Goal: Task Accomplishment & Management: Manage account settings

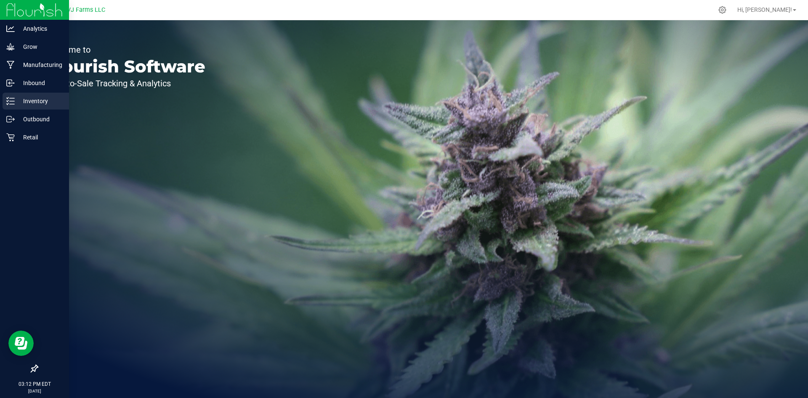
click at [43, 103] on p "Inventory" at bounding box center [40, 101] width 50 height 10
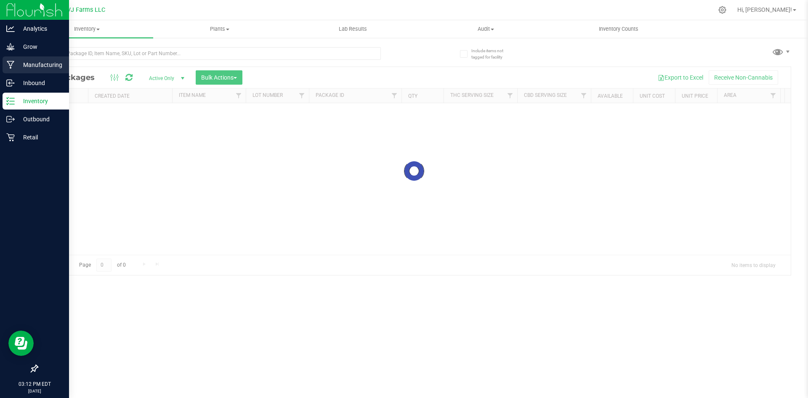
click at [55, 65] on p "Manufacturing" at bounding box center [40, 65] width 50 height 10
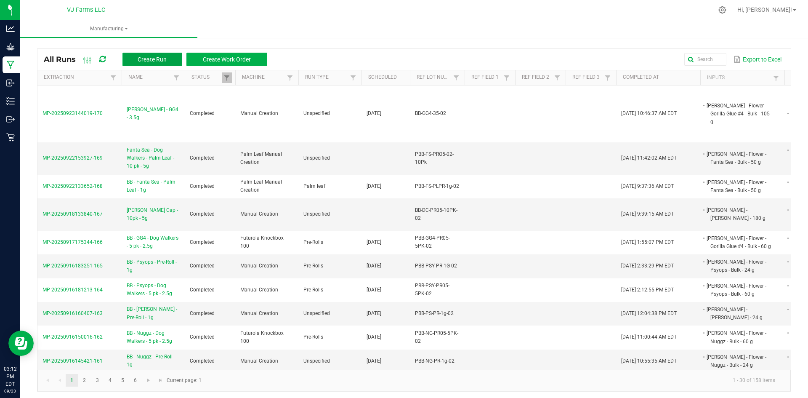
click at [156, 55] on button "Create Run" at bounding box center [152, 59] width 60 height 13
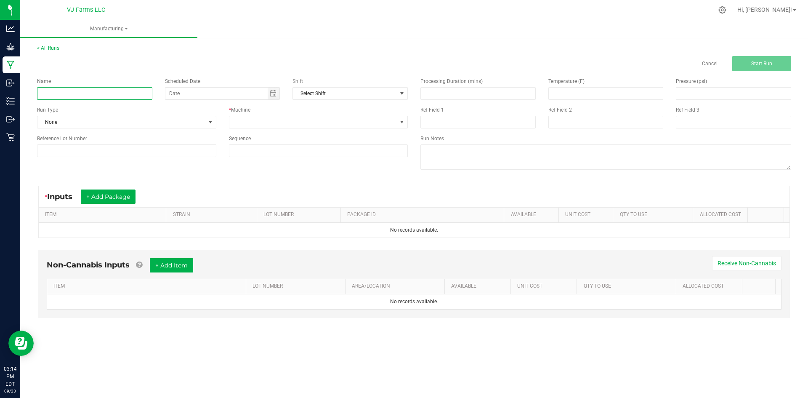
click at [83, 90] on input at bounding box center [94, 93] width 115 height 13
paste input "[PERSON_NAME] Cap - 10pk - 5g"
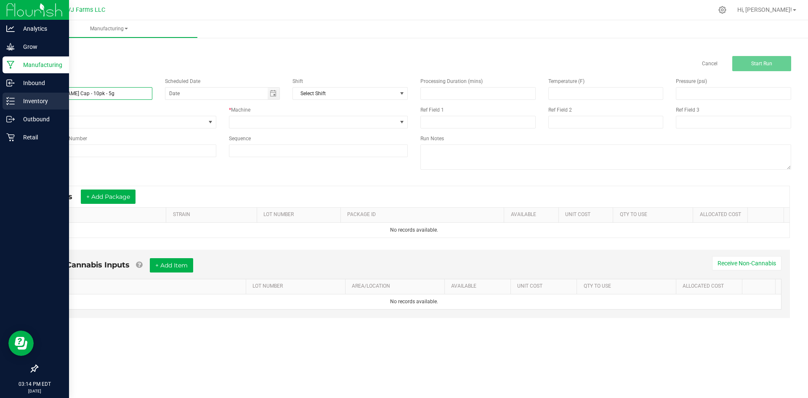
drag, startPoint x: 47, startPoint y: 93, endPoint x: 17, endPoint y: 98, distance: 30.2
click at [17, 98] on div "Analytics Grow Manufacturing Inbound Inventory Outbound Retail 03:14 PM EDT [DA…" at bounding box center [404, 199] width 808 height 398
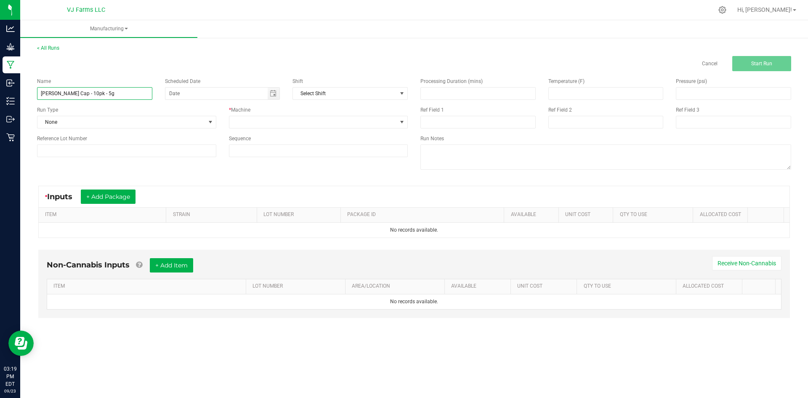
type input "[PERSON_NAME] Cap - 10pk - 5g"
click at [44, 145] on input at bounding box center [126, 150] width 179 height 13
paste input "BB-DC-PR05-10PK-02"
click at [269, 93] on span "Toggle calendar" at bounding box center [274, 94] width 12 height 12
type input "BB-DC-PR05-10PK-02"
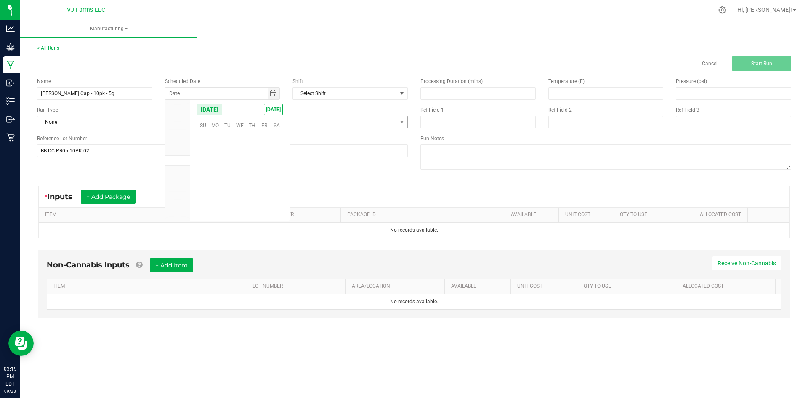
scroll to position [136455, 0]
click at [303, 123] on span at bounding box center [313, 122] width 168 height 12
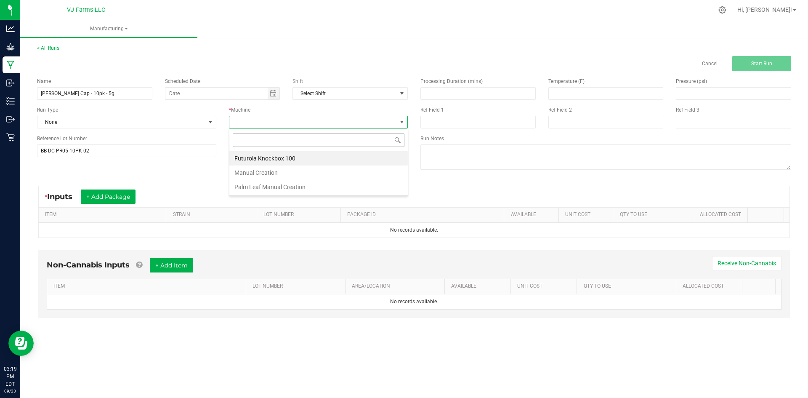
scroll to position [13, 179]
click at [298, 170] on li "Manual Creation" at bounding box center [318, 172] width 178 height 14
click at [111, 197] on button "+ Add Package" at bounding box center [108, 196] width 55 height 14
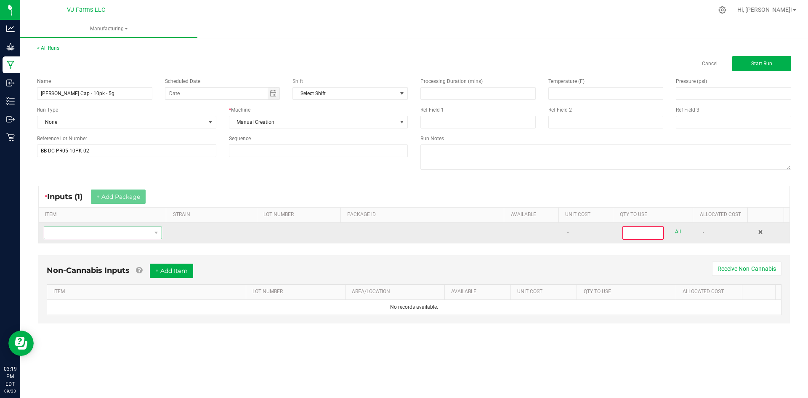
click at [107, 233] on span "NO DATA FOUND" at bounding box center [97, 233] width 107 height 12
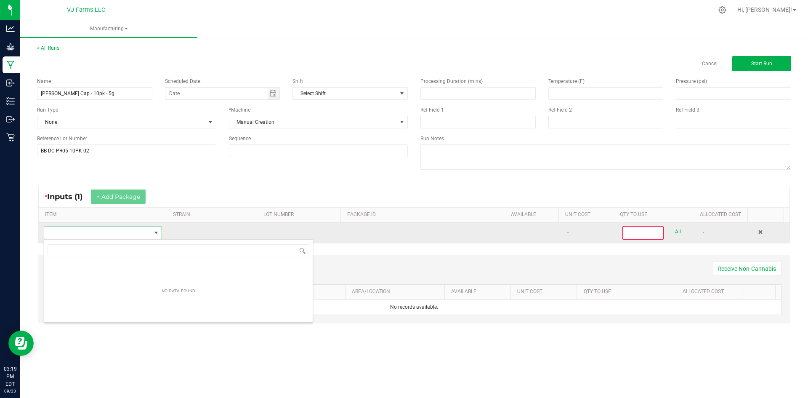
scroll to position [13, 116]
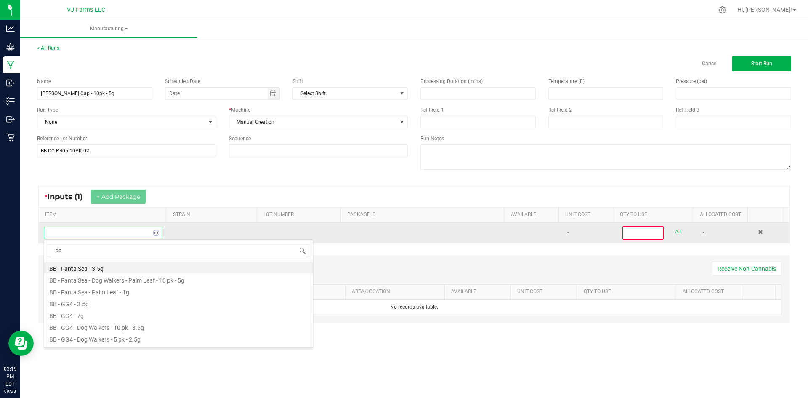
type input "don"
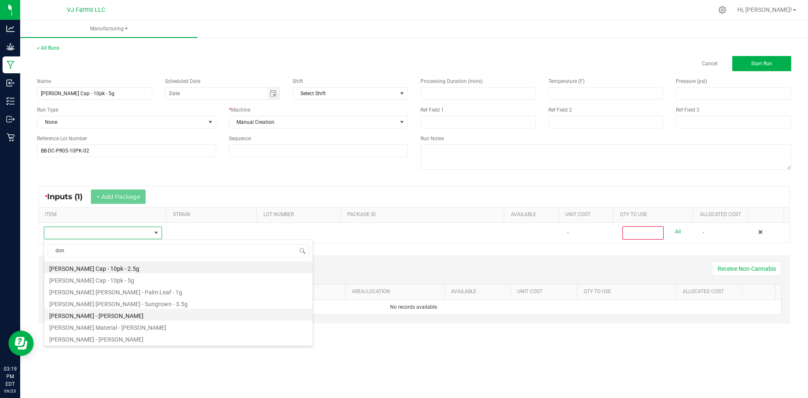
click at [142, 313] on li "[PERSON_NAME] - [PERSON_NAME]" at bounding box center [178, 314] width 268 height 12
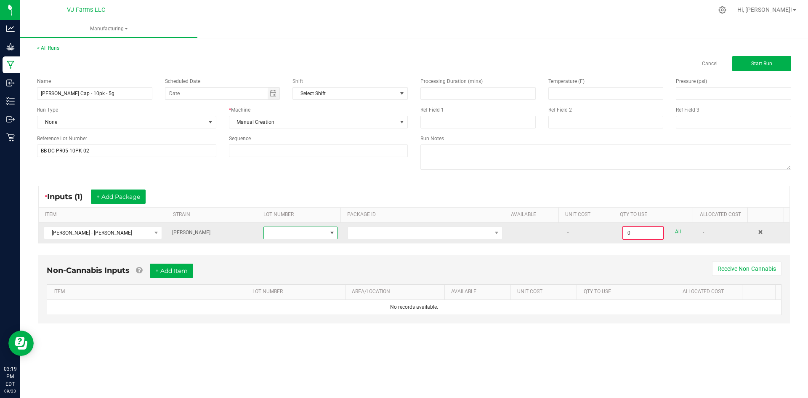
click at [289, 228] on span at bounding box center [295, 233] width 63 height 12
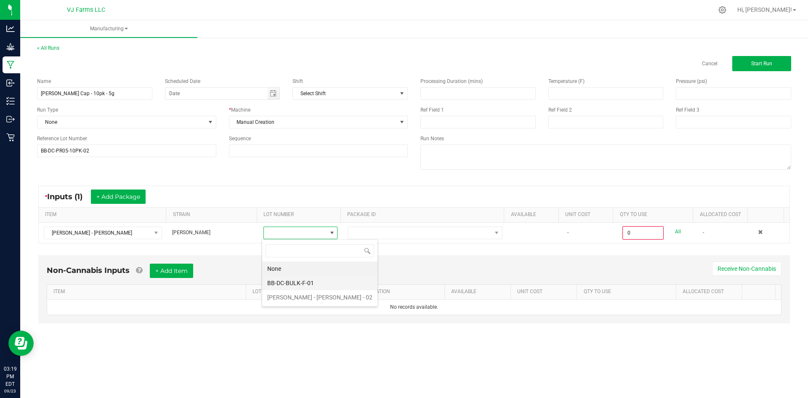
scroll to position [13, 74]
click at [305, 284] on li "BB-DC-BULK-F-01" at bounding box center [319, 283] width 115 height 14
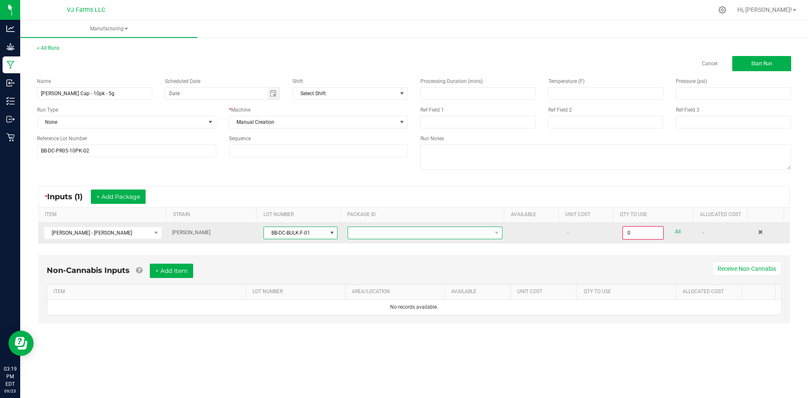
click at [384, 228] on span at bounding box center [419, 233] width 143 height 12
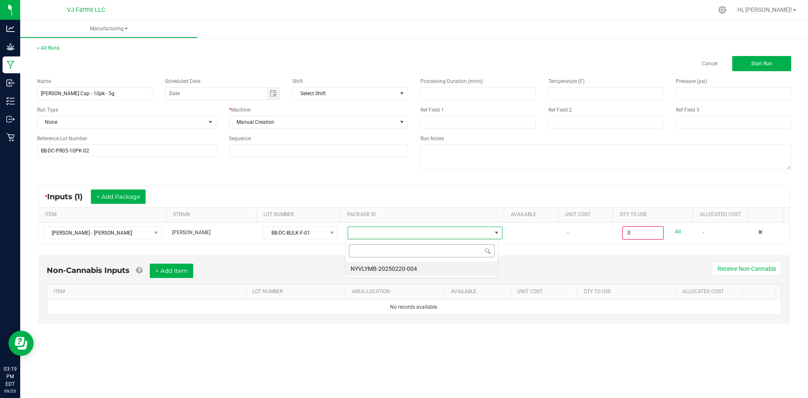
scroll to position [13, 154]
click at [394, 277] on div "NYVLYMB-20250220-004" at bounding box center [421, 258] width 153 height 39
click at [399, 268] on li "NYVLYMB-20250220-004" at bounding box center [421, 268] width 152 height 14
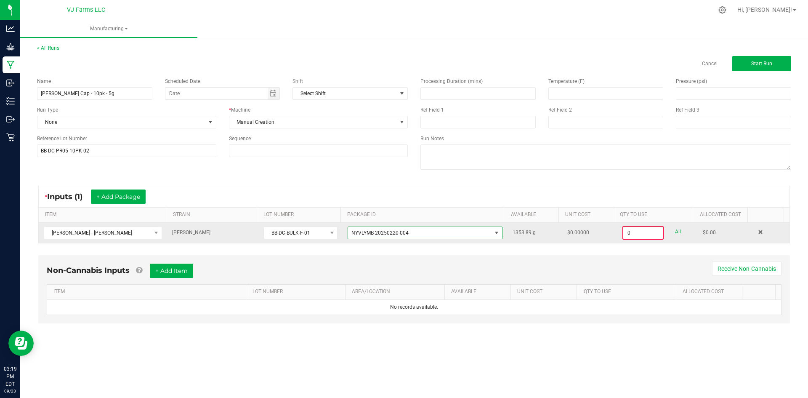
click at [644, 231] on input "0" at bounding box center [643, 233] width 40 height 12
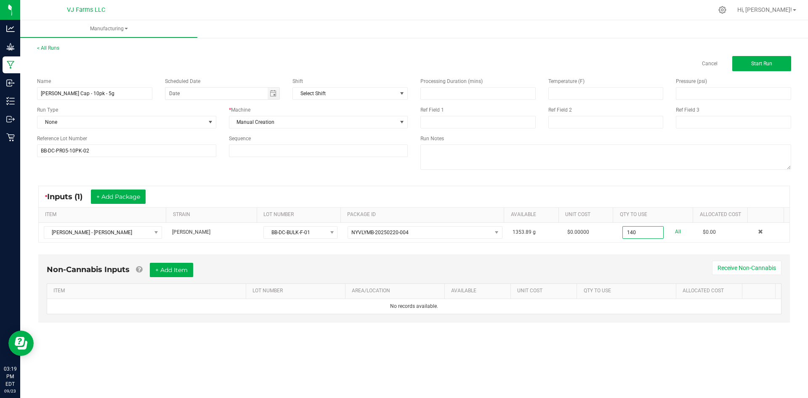
type input "140.0000 g"
click at [640, 254] on div "Non-Cannabis Inputs + Add Item Receive Non-Cannabis ITEM LOT NUMBER AREA/LOCATI…" at bounding box center [413, 288] width 751 height 68
click at [183, 269] on button "+ Add Item" at bounding box center [171, 270] width 43 height 14
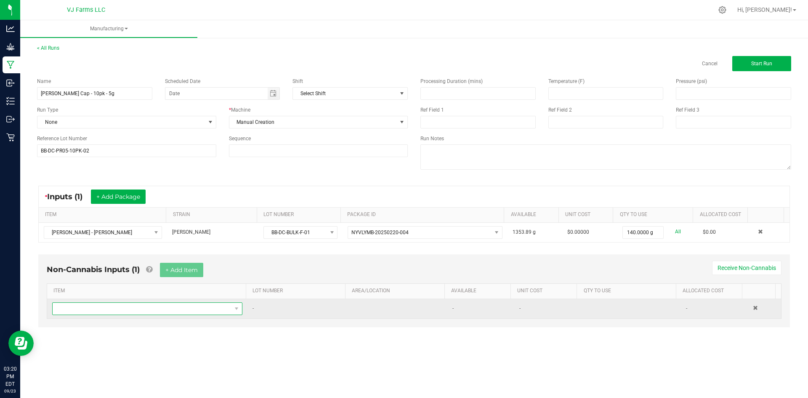
click at [139, 314] on span "NO DATA FOUND" at bounding box center [142, 309] width 179 height 12
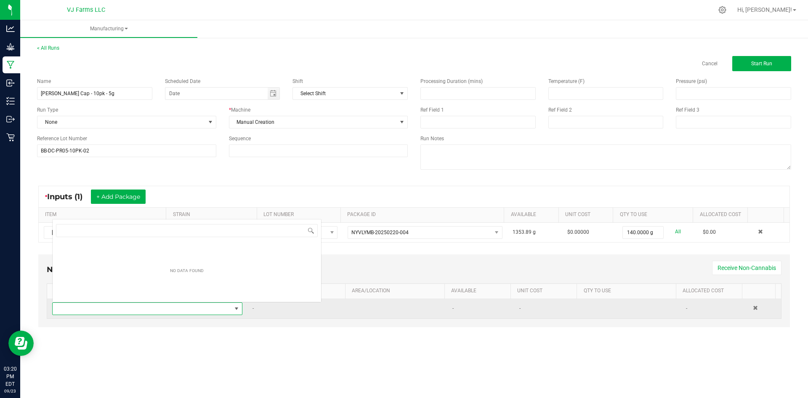
scroll to position [13, 187]
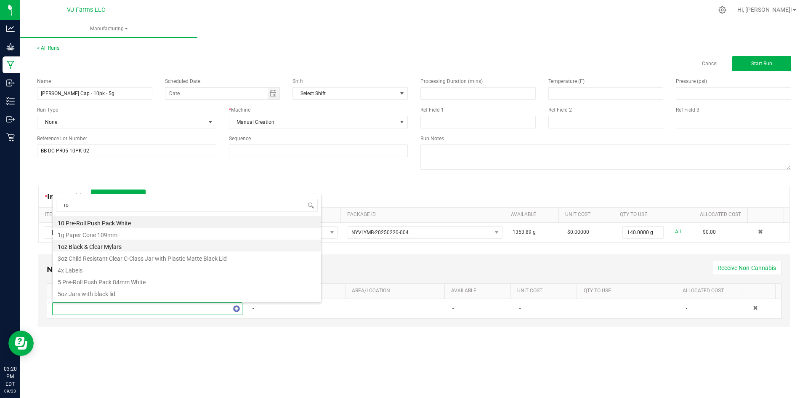
type input "rol"
click at [141, 294] on li "Palm Leaf [PERSON_NAME] Band" at bounding box center [187, 293] width 268 height 12
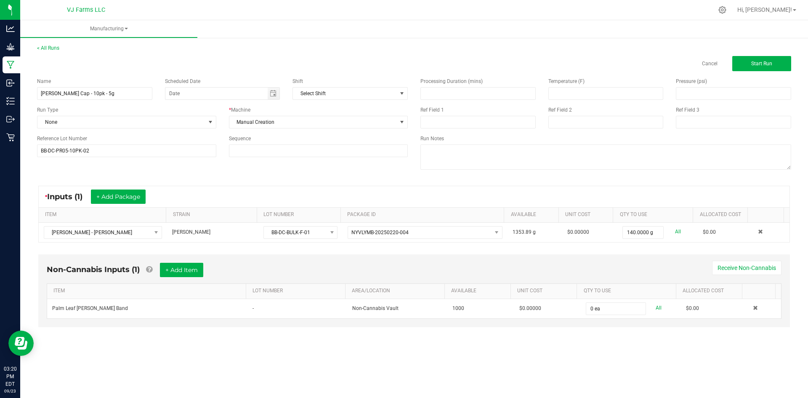
type input "0"
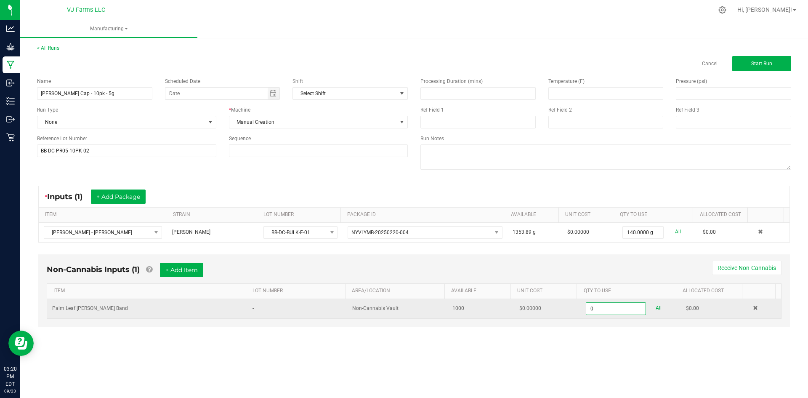
click at [611, 311] on input "0" at bounding box center [615, 309] width 59 height 12
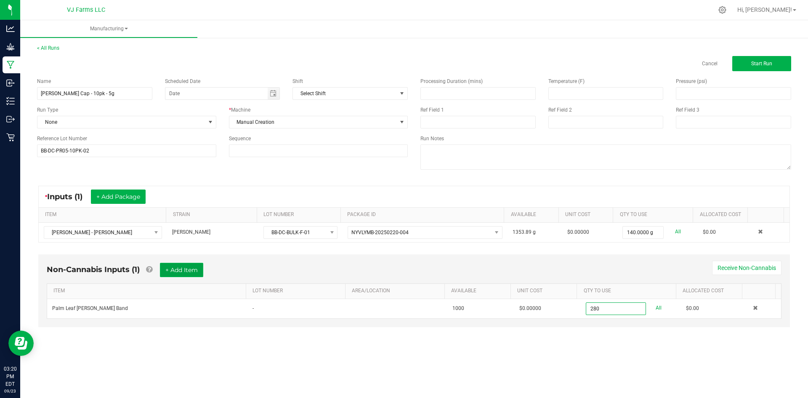
type input "280 ea"
click at [198, 269] on button "+ Add Item" at bounding box center [181, 270] width 43 height 14
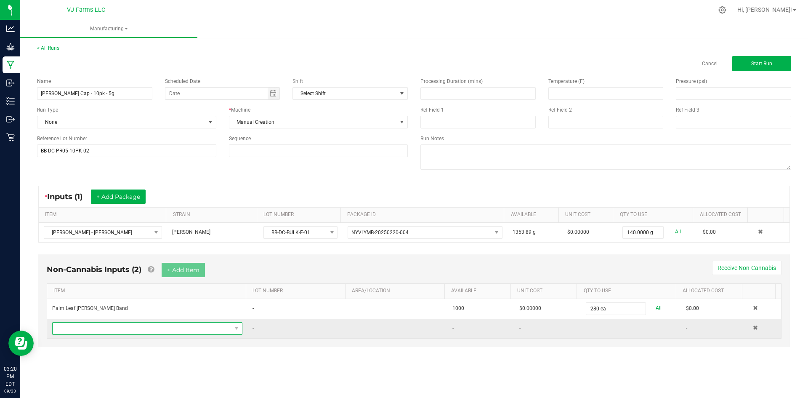
click at [151, 331] on span "NO DATA FOUND" at bounding box center [142, 328] width 179 height 12
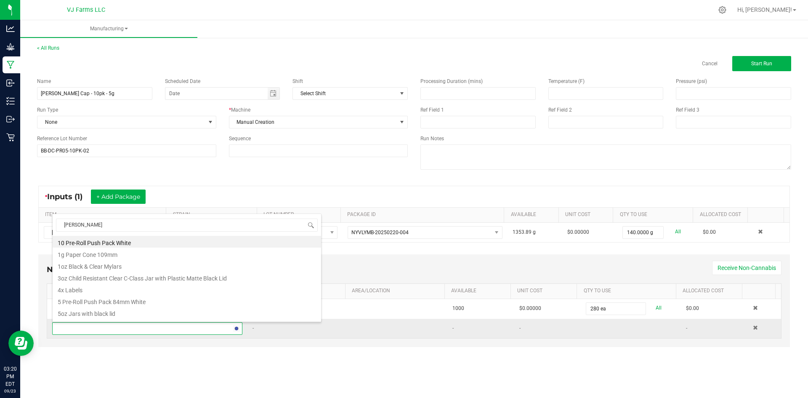
type input "[PERSON_NAME]"
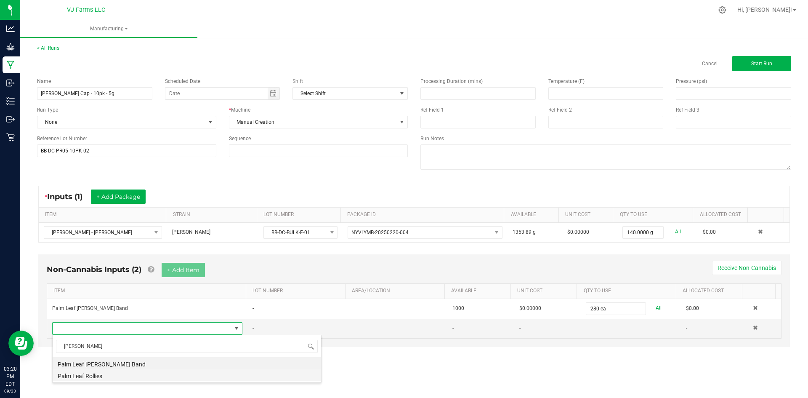
click at [134, 373] on li "Palm Leaf Rollies" at bounding box center [187, 375] width 268 height 12
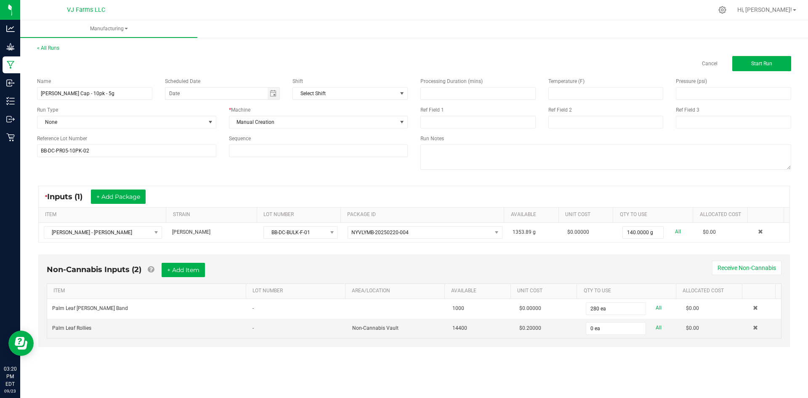
type input "0"
type input "280 ea"
click at [542, 371] on div "Manufacturing < All Runs Cancel Start Run Name Boujee [PERSON_NAME] Cap - 10pk …" at bounding box center [414, 208] width 788 height 377
click at [196, 269] on button "+ Add Item" at bounding box center [183, 270] width 43 height 14
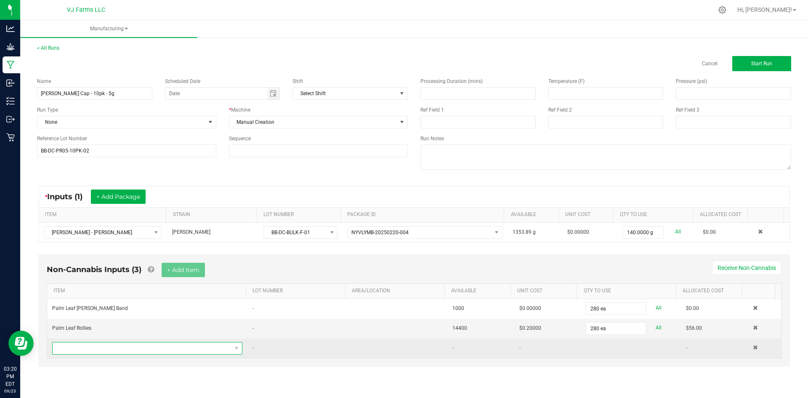
click at [135, 348] on span "NO DATA FOUND" at bounding box center [142, 348] width 179 height 12
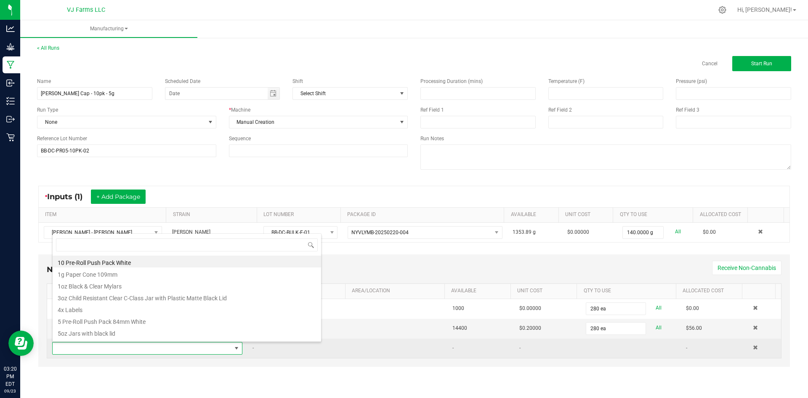
scroll to position [13, 187]
type input "push"
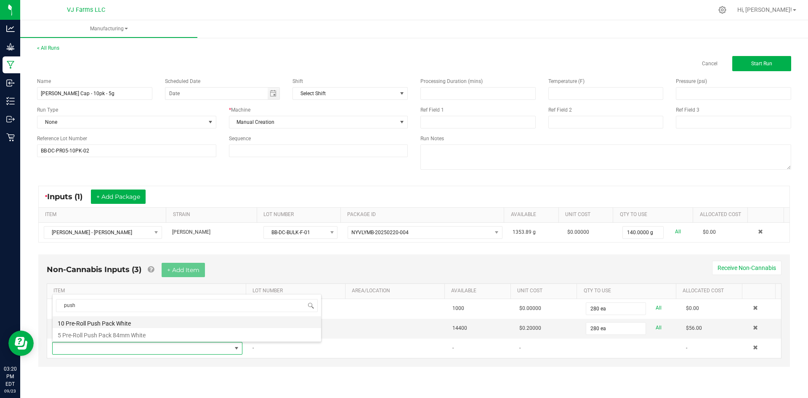
click at [104, 324] on li "10 Pre-Roll Push Pack White" at bounding box center [187, 322] width 268 height 12
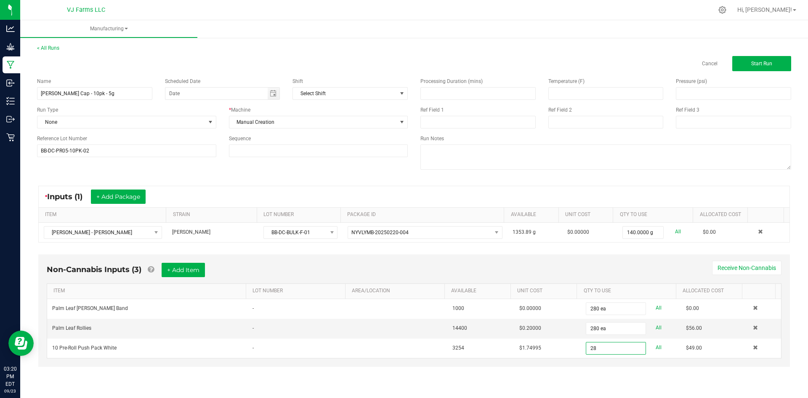
type input "28 ea"
click at [606, 386] on div "< All Runs Cancel Start Run Name [PERSON_NAME] Cap - 10pk - 5g Scheduled Date S…" at bounding box center [414, 213] width 788 height 355
click at [181, 268] on button "+ Add Item" at bounding box center [183, 270] width 43 height 14
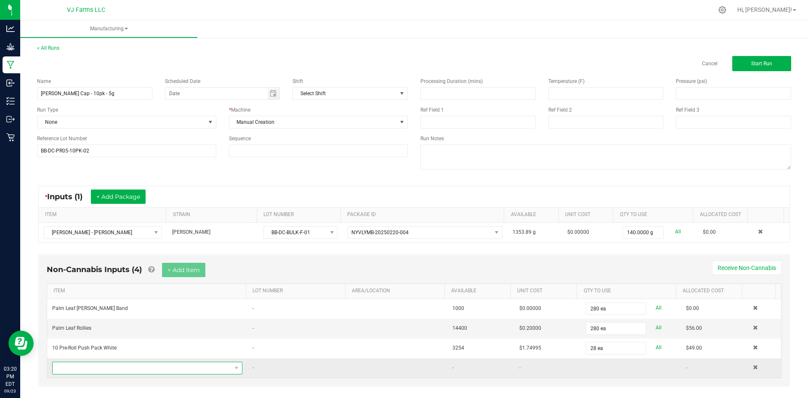
click at [160, 369] on span "NO DATA FOUND" at bounding box center [142, 368] width 179 height 12
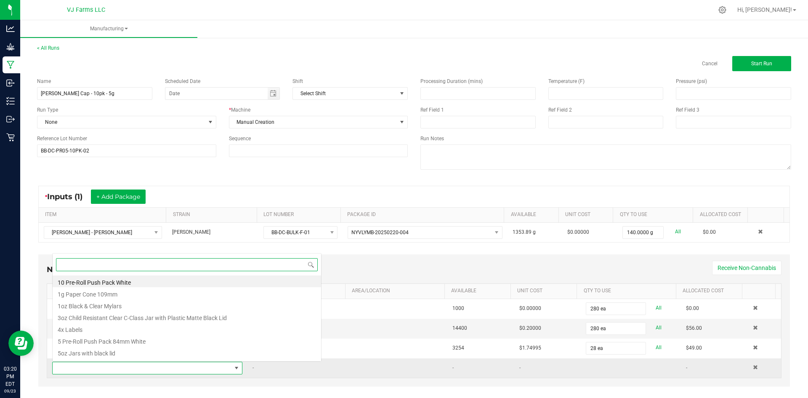
scroll to position [13, 185]
type input "la"
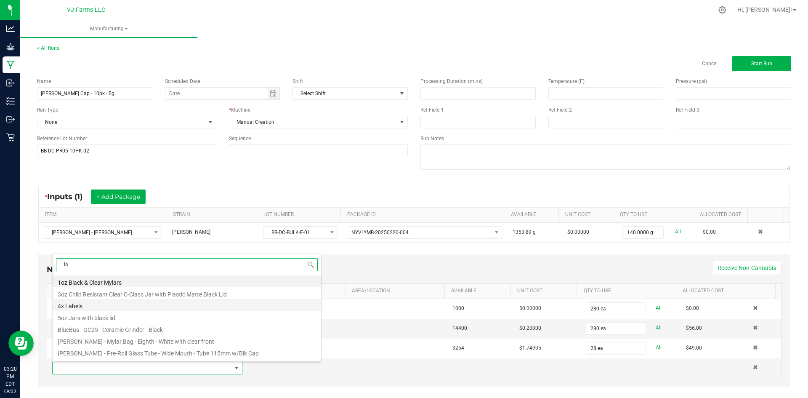
click at [106, 306] on li "4x Labels" at bounding box center [187, 305] width 268 height 12
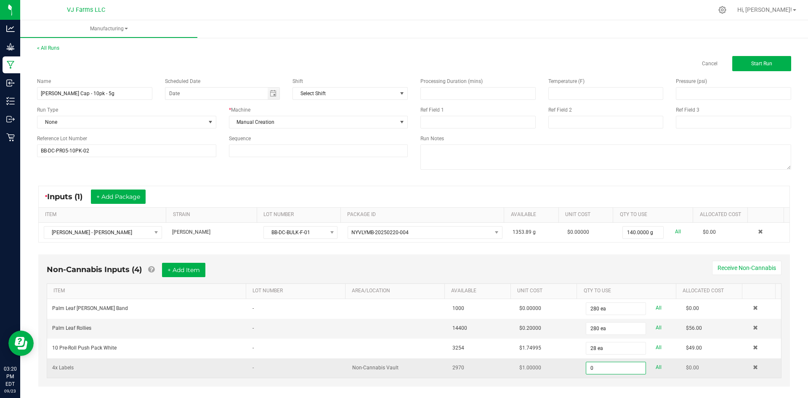
click at [613, 368] on input "0" at bounding box center [615, 368] width 59 height 12
type input "28 ea"
click at [799, 166] on div "< All Runs Cancel Start Run Name [PERSON_NAME] Cap - 10pk - 5g Scheduled Date S…" at bounding box center [414, 223] width 788 height 375
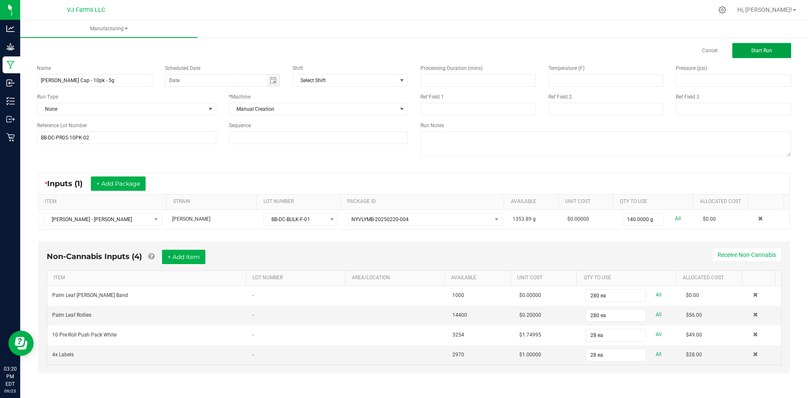
click at [771, 54] on button "Start Run" at bounding box center [761, 50] width 59 height 15
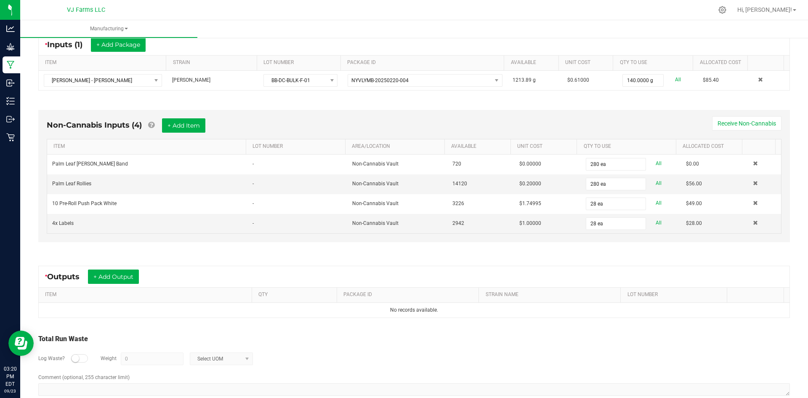
scroll to position [185, 0]
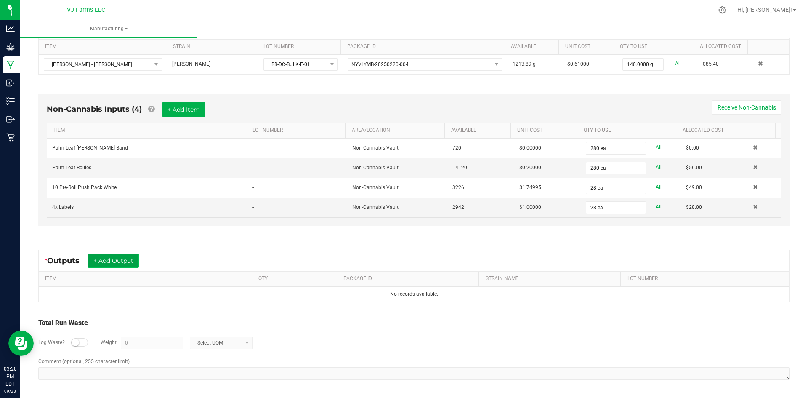
click at [131, 260] on button "+ Add Output" at bounding box center [113, 260] width 51 height 14
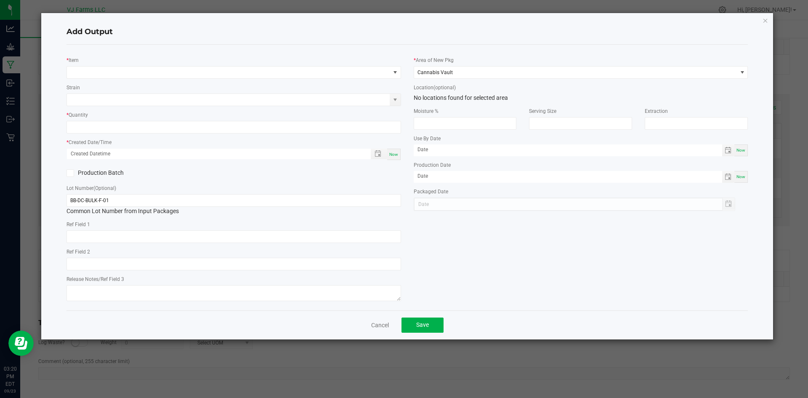
click at [132, 83] on div "Strain" at bounding box center [233, 94] width 334 height 23
click at [133, 83] on div "Strain" at bounding box center [233, 94] width 334 height 23
click at [135, 68] on span "NO DATA FOUND" at bounding box center [228, 72] width 323 height 12
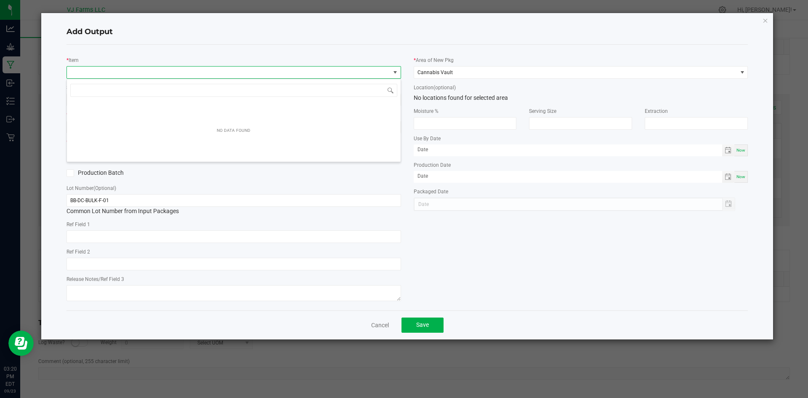
scroll to position [13, 334]
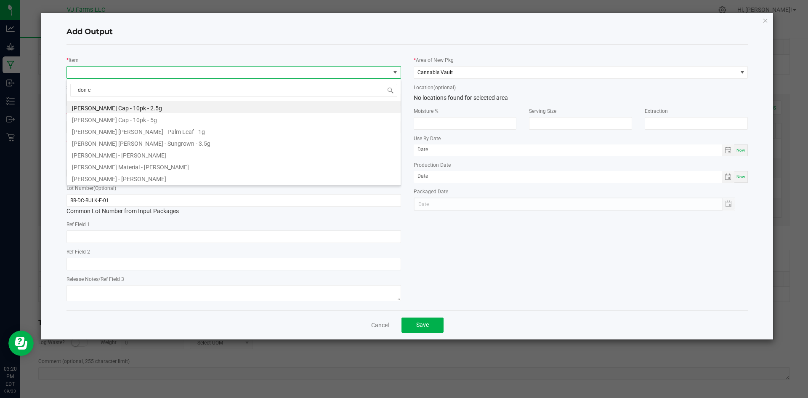
type input "don ca"
click at [191, 120] on li "[PERSON_NAME] Cap - 10pk - 5g" at bounding box center [234, 119] width 334 height 12
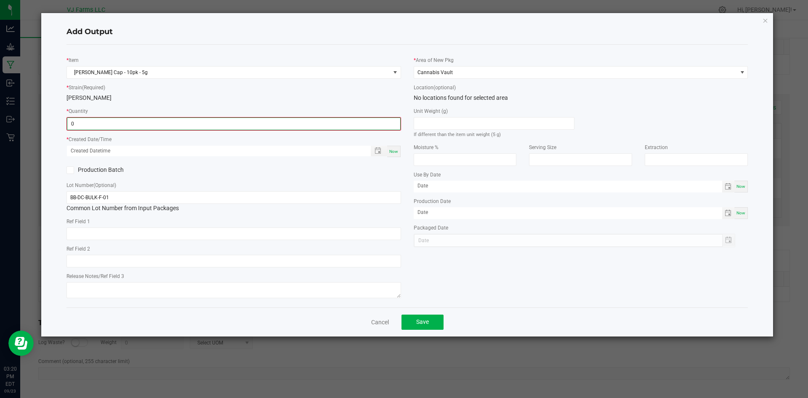
click at [115, 118] on input "0" at bounding box center [233, 124] width 333 height 12
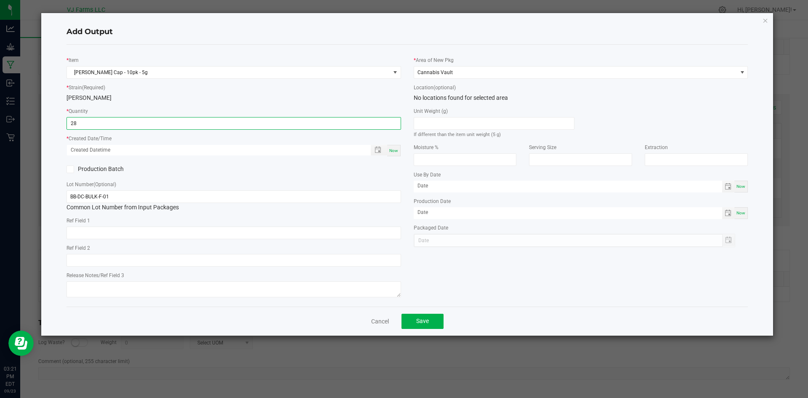
type input "28 ea"
click at [394, 149] on span "Now" at bounding box center [393, 150] width 9 height 5
type input "[DATE] 3:21 PM"
type input "[DATE]"
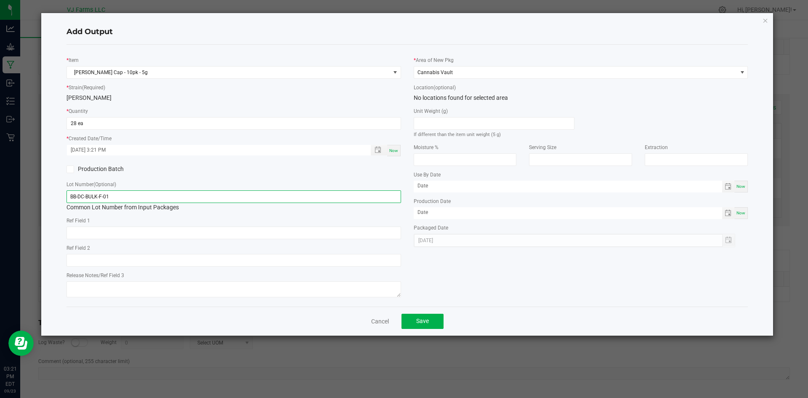
drag, startPoint x: 140, startPoint y: 196, endPoint x: 47, endPoint y: 194, distance: 92.6
click at [47, 194] on div "Add Output * Item [PERSON_NAME] Cap - 10pk - 5g * Strain (Required) [PERSON_NAM…" at bounding box center [407, 174] width 732 height 322
paste input "PR05-10PK-02"
type input "BB-DC-PR05-10PK-02"
click at [434, 319] on button "Save" at bounding box center [422, 320] width 42 height 15
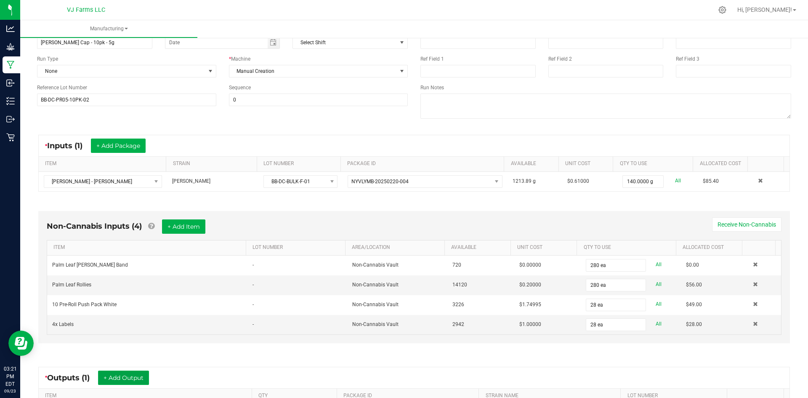
scroll to position [0, 0]
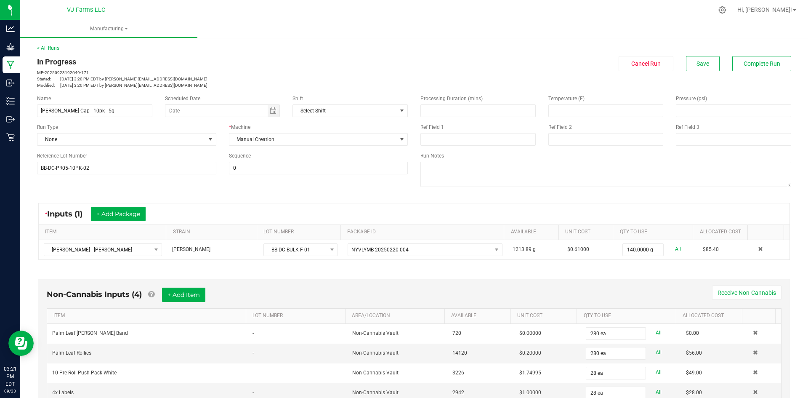
drag, startPoint x: 722, startPoint y: 56, endPoint x: 717, endPoint y: 56, distance: 5.1
click at [718, 56] on div "Cancel Run Save Complete Run" at bounding box center [605, 63] width 371 height 15
click at [707, 58] on button "Save" at bounding box center [703, 63] width 34 height 15
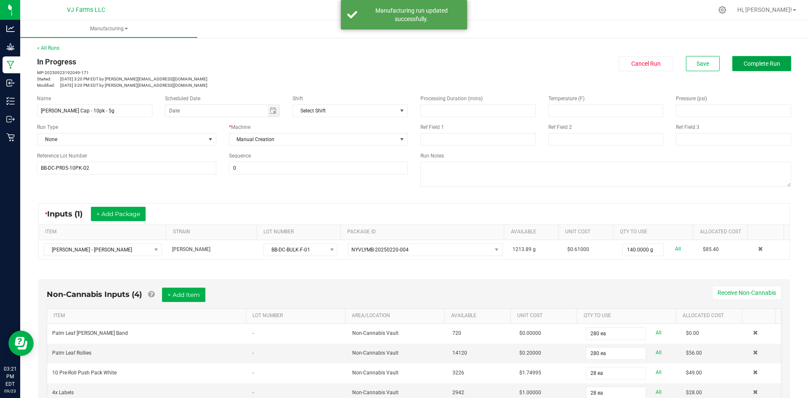
click at [763, 65] on span "Complete Run" at bounding box center [761, 63] width 37 height 7
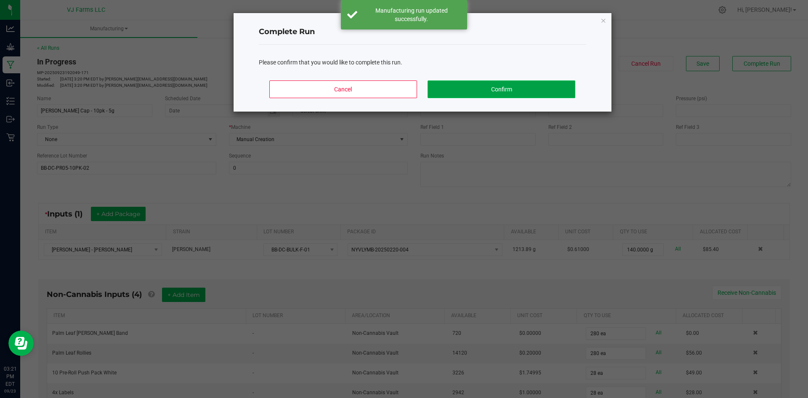
click at [461, 89] on button "Confirm" at bounding box center [500, 89] width 147 height 18
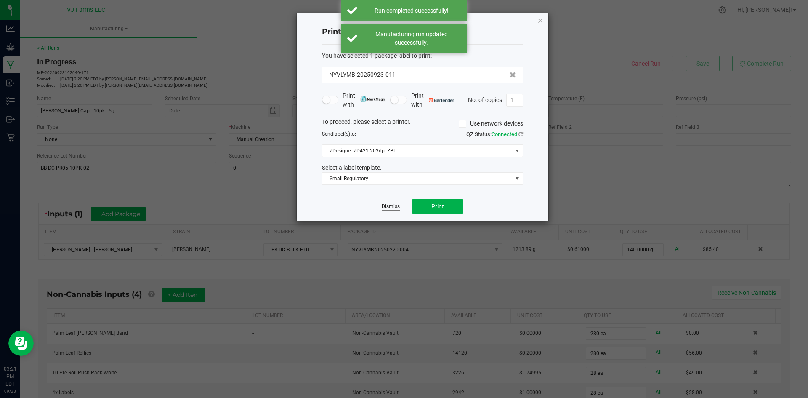
click at [392, 209] on link "Dismiss" at bounding box center [391, 206] width 18 height 7
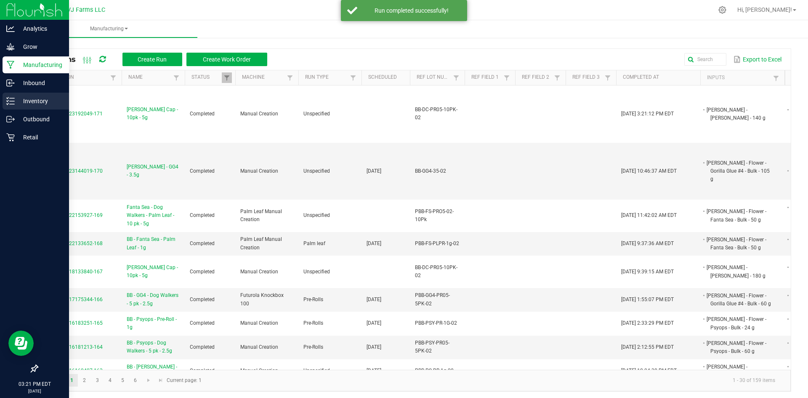
click at [4, 104] on div "Inventory" at bounding box center [36, 101] width 66 height 17
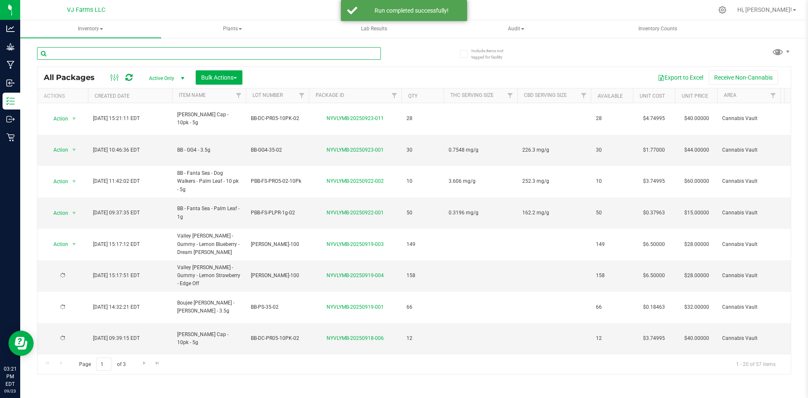
click at [93, 53] on input "text" at bounding box center [209, 53] width 344 height 13
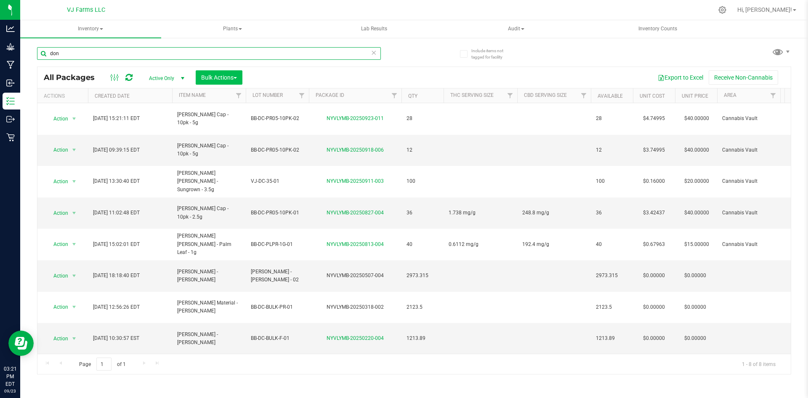
type input "don"
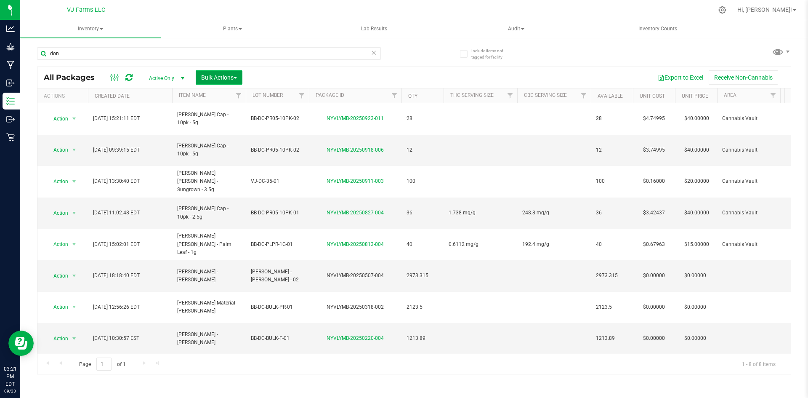
click at [229, 77] on span "Bulk Actions" at bounding box center [219, 77] width 36 height 7
click at [240, 124] on span "Combine packages" at bounding box center [225, 127] width 48 height 7
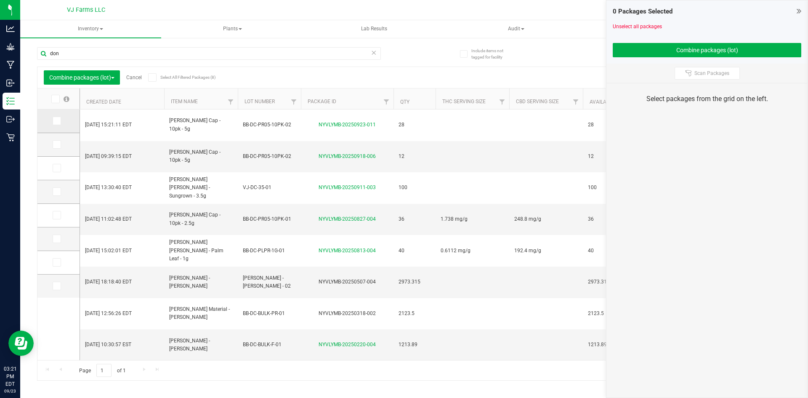
drag, startPoint x: 61, startPoint y: 122, endPoint x: 61, endPoint y: 130, distance: 8.0
click at [61, 122] on label at bounding box center [59, 121] width 12 height 8
click at [0, 0] on input "checkbox" at bounding box center [0, 0] width 0 height 0
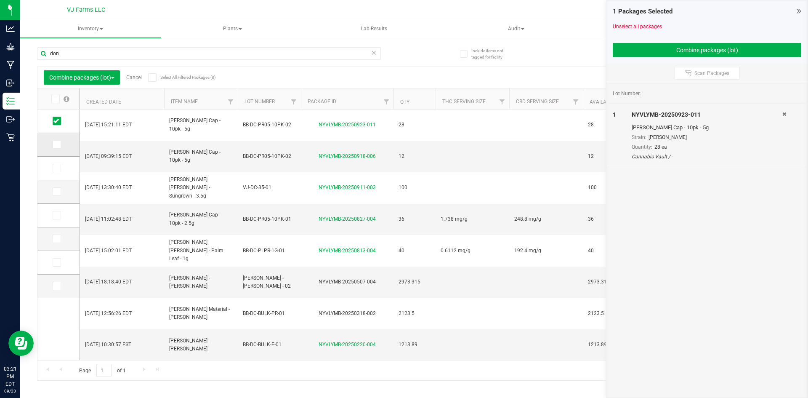
click at [61, 142] on label at bounding box center [59, 144] width 12 height 8
click at [0, 0] on input "checkbox" at bounding box center [0, 0] width 0 height 0
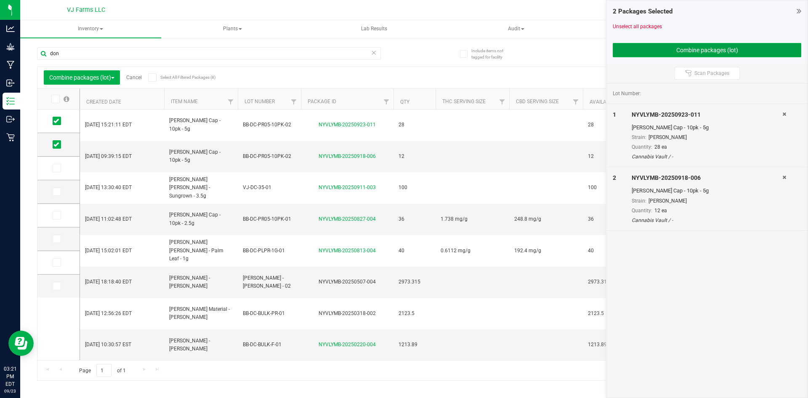
click at [668, 50] on button "Combine packages (lot)" at bounding box center [707, 50] width 188 height 14
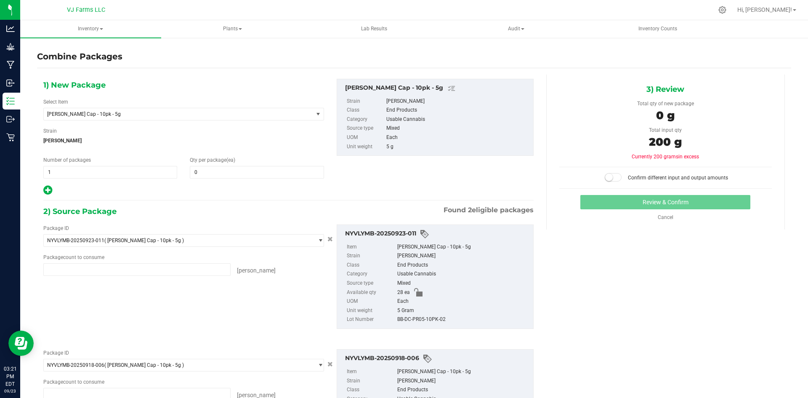
type input "28 ea"
type input "12 ea"
drag, startPoint x: 247, startPoint y: 167, endPoint x: 215, endPoint y: 175, distance: 33.3
click at [215, 175] on span at bounding box center [257, 172] width 134 height 13
type input "40"
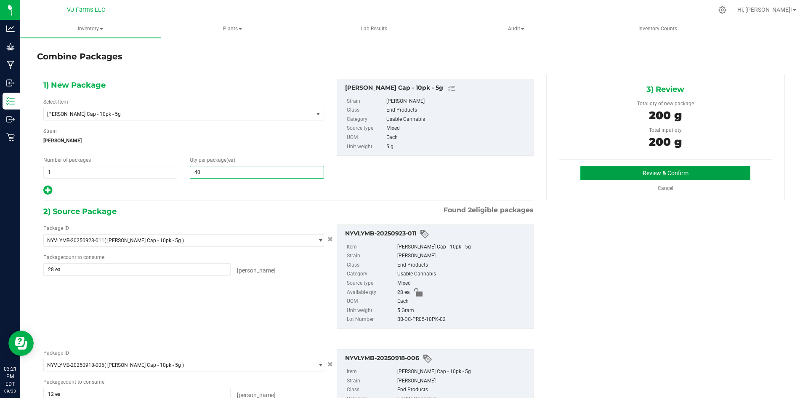
type input "40"
click at [652, 178] on button "Review & Confirm" at bounding box center [665, 173] width 170 height 14
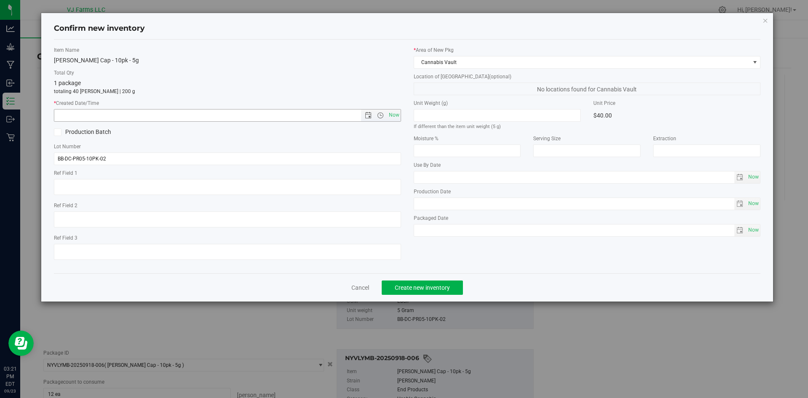
drag, startPoint x: 398, startPoint y: 112, endPoint x: 396, endPoint y: 137, distance: 25.0
click at [397, 112] on span "Now" at bounding box center [394, 115] width 14 height 12
type input "[DATE] 3:21 PM"
click at [412, 289] on span "Create new inventory" at bounding box center [422, 287] width 55 height 7
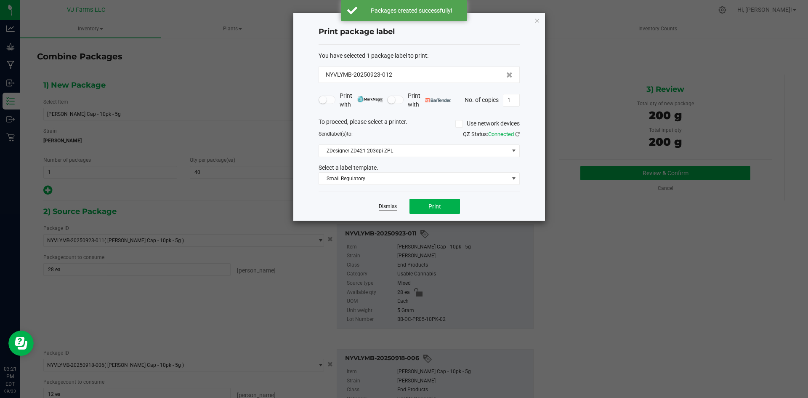
drag, startPoint x: 383, startPoint y: 210, endPoint x: 389, endPoint y: 204, distance: 8.3
click at [388, 207] on app-cancel-button "Dismiss" at bounding box center [388, 206] width 18 height 9
click at [389, 204] on link "Dismiss" at bounding box center [388, 206] width 18 height 7
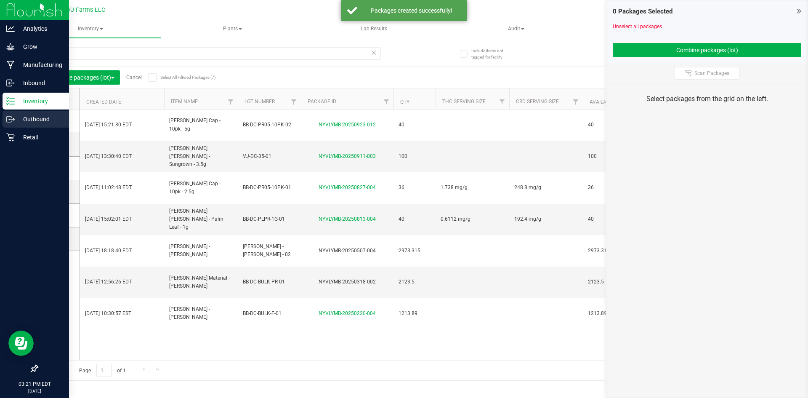
click at [20, 118] on p "Outbound" at bounding box center [40, 119] width 50 height 10
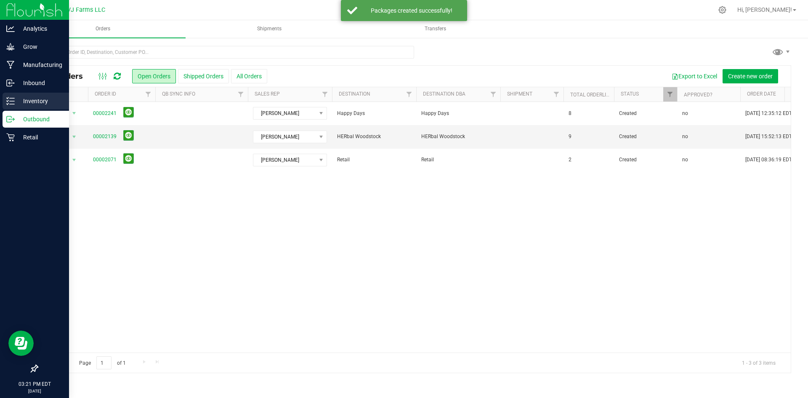
click at [42, 99] on p "Inventory" at bounding box center [40, 101] width 50 height 10
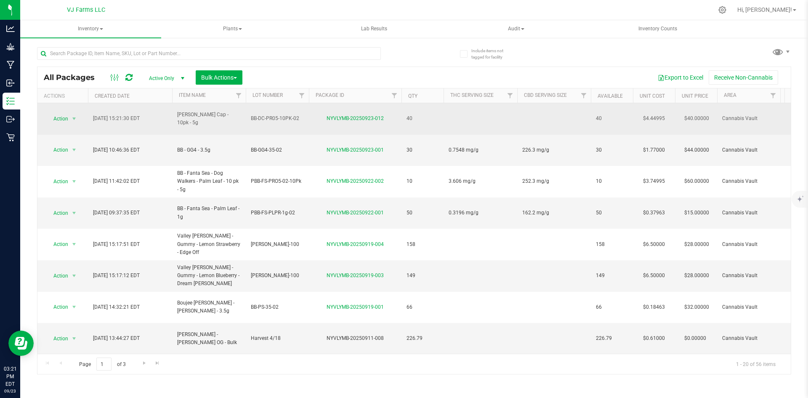
click at [535, 117] on td at bounding box center [554, 119] width 74 height 32
drag, startPoint x: 535, startPoint y: 117, endPoint x: 544, endPoint y: 113, distance: 10.4
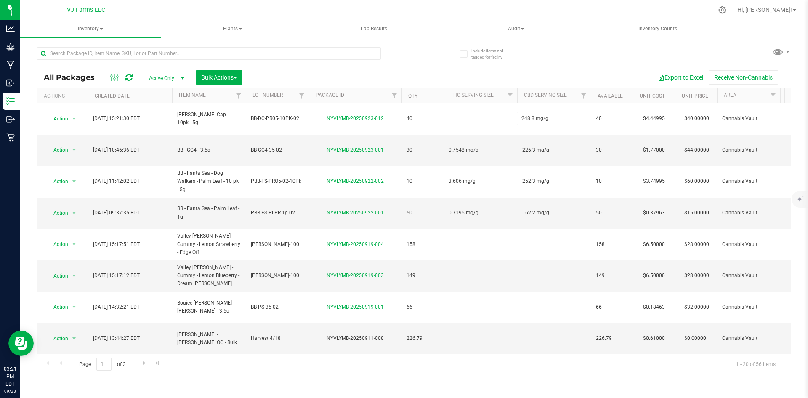
type input "248.8 mg/g"
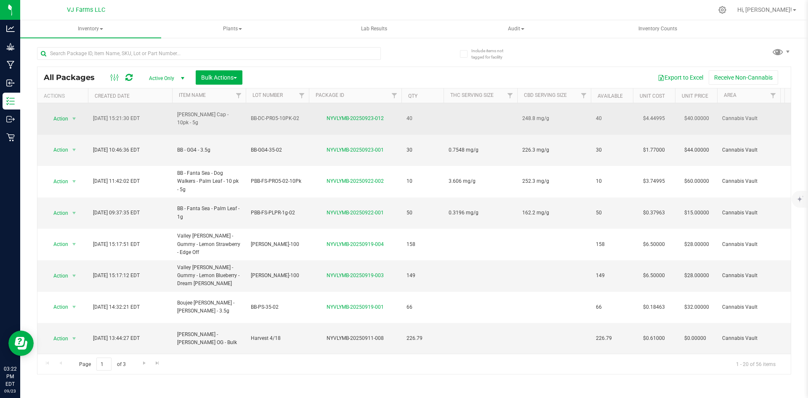
click at [480, 111] on td at bounding box center [480, 119] width 74 height 32
type input "1.738 mg/g"
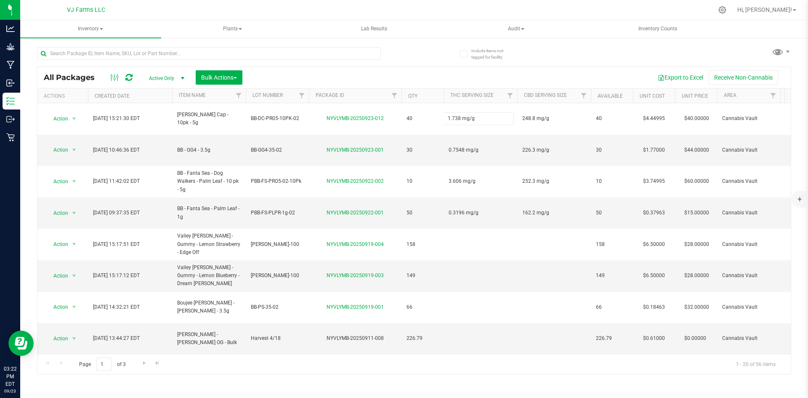
click at [573, 69] on div "All Packages Active Only Active Only Lab Samples Locked All Bulk Actions Add to…" at bounding box center [414, 220] width 754 height 308
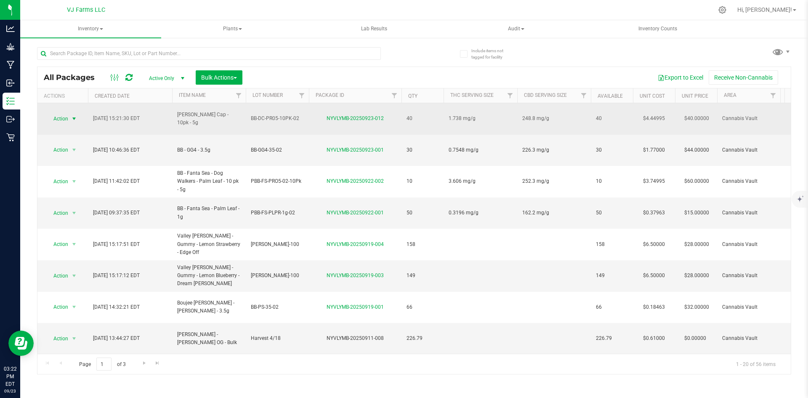
drag, startPoint x: 73, startPoint y: 112, endPoint x: 74, endPoint y: 118, distance: 5.5
click at [73, 115] on span "select" at bounding box center [74, 118] width 7 height 7
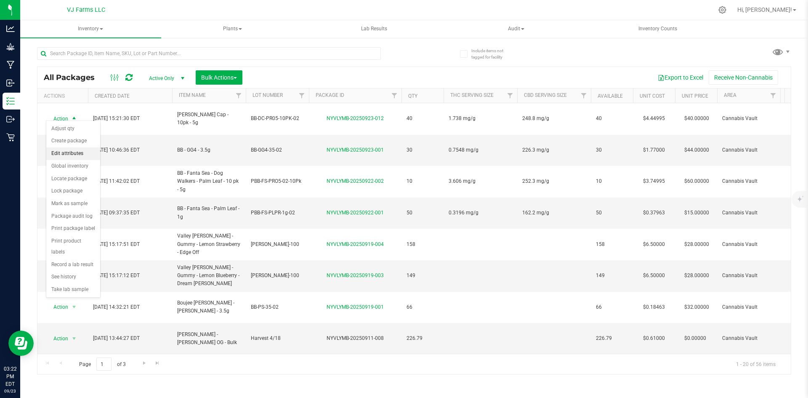
click at [85, 155] on li "Edit attributes" at bounding box center [73, 153] width 54 height 13
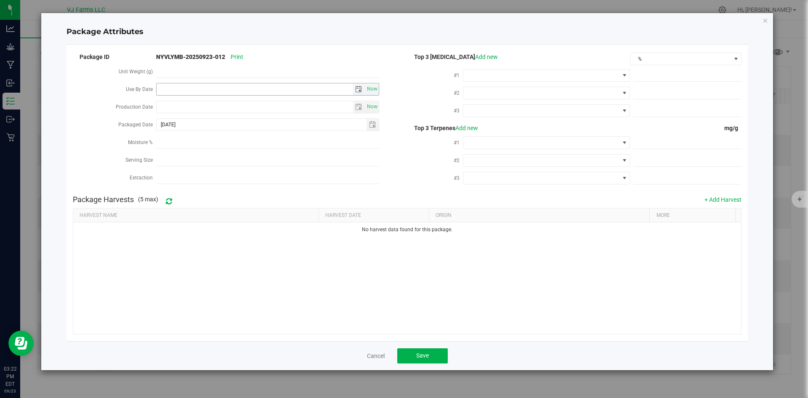
click at [358, 87] on span "select" at bounding box center [358, 89] width 7 height 7
click at [191, 106] on link "[DATE]" at bounding box center [201, 104] width 90 height 13
click at [240, 103] on span "Next" at bounding box center [239, 103] width 7 height 7
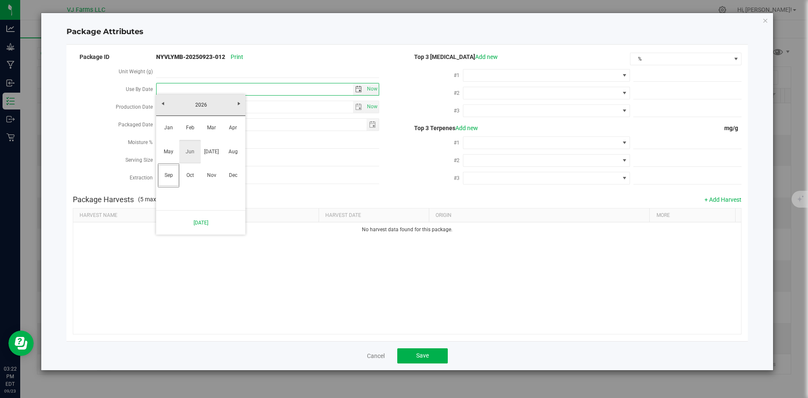
click at [180, 146] on link "Jun" at bounding box center [189, 151] width 21 height 21
click at [220, 106] on link "[DATE]" at bounding box center [201, 104] width 90 height 13
click at [167, 153] on link "May" at bounding box center [168, 151] width 21 height 21
click at [239, 146] on link "9" at bounding box center [237, 147] width 12 height 13
type input "[DATE]"
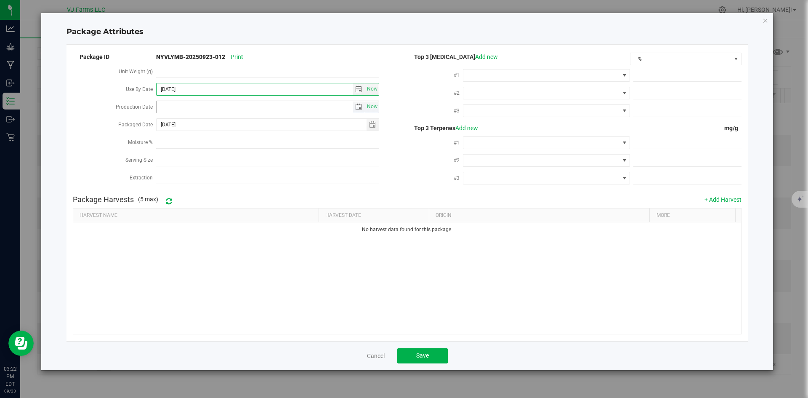
click at [359, 105] on span "select" at bounding box center [358, 107] width 7 height 7
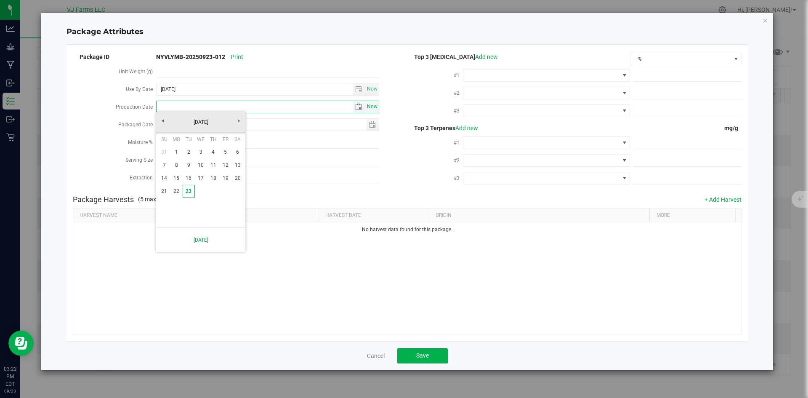
click at [375, 103] on span "Now" at bounding box center [372, 107] width 14 height 12
type input "[DATE]"
click at [425, 348] on button "Save" at bounding box center [422, 355] width 50 height 15
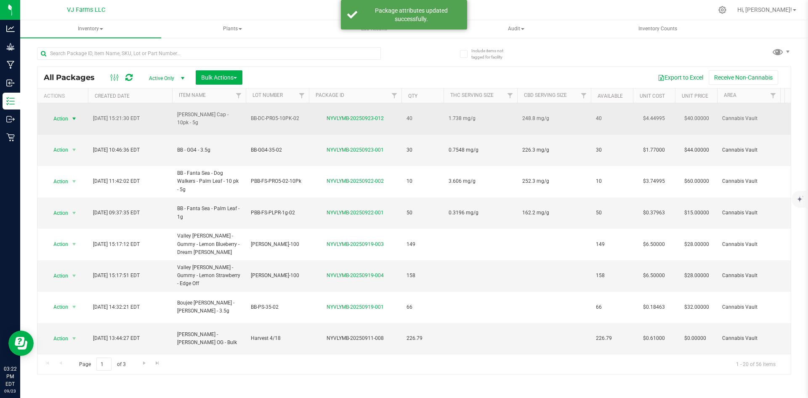
click at [70, 117] on span "select" at bounding box center [74, 119] width 11 height 12
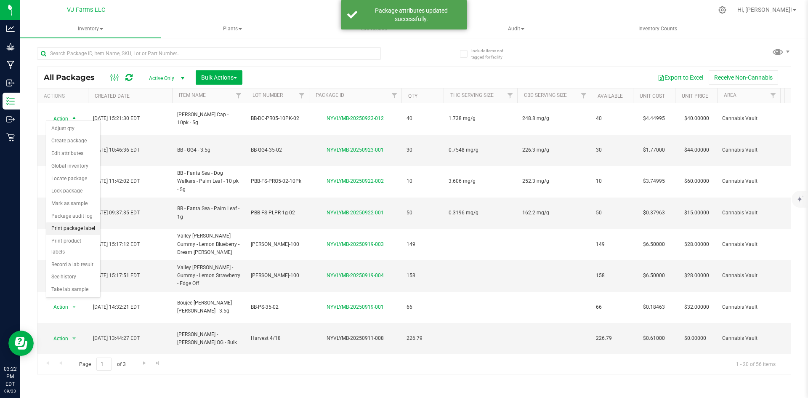
click at [92, 226] on li "Print package label" at bounding box center [73, 228] width 54 height 13
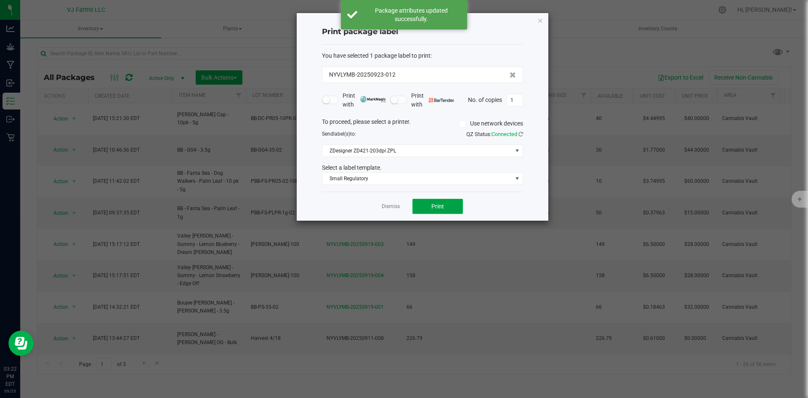
click at [435, 208] on span "Print" at bounding box center [437, 206] width 13 height 7
click at [431, 214] on button "Print" at bounding box center [437, 206] width 50 height 15
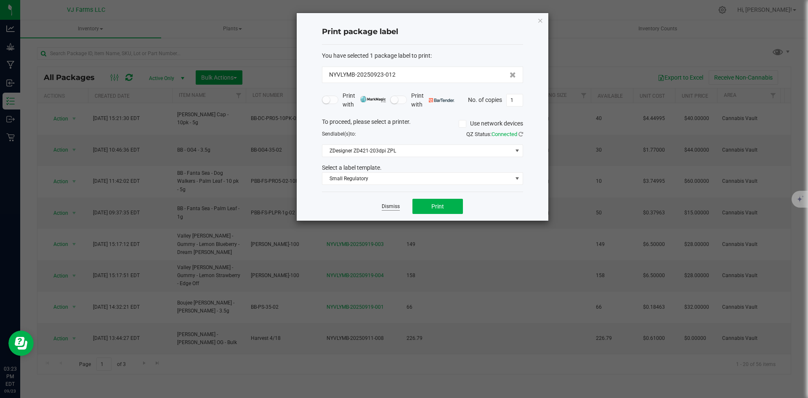
click at [390, 207] on link "Dismiss" at bounding box center [391, 206] width 18 height 7
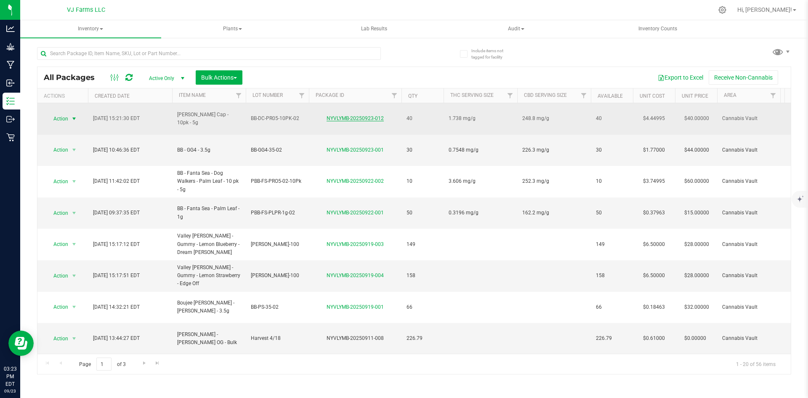
click at [370, 115] on link "NYVLYMB-20250923-012" at bounding box center [355, 118] width 57 height 6
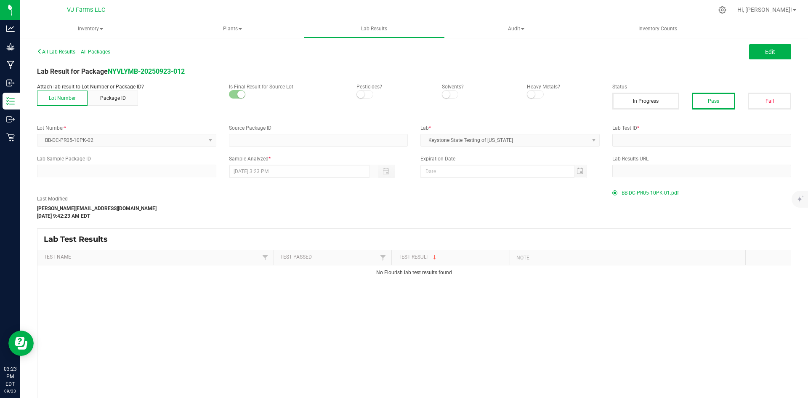
type input "NYVLYMB-20250918-006"
type input "54648"
type input "NYVLYMB-20250918-006"
type input "[DATE] 9:39 AM"
click at [765, 49] on span "Edit" at bounding box center [770, 51] width 10 height 7
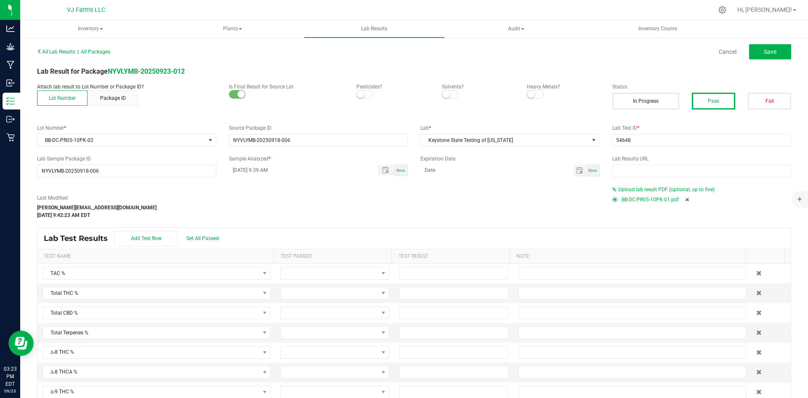
click at [685, 198] on icon at bounding box center [687, 199] width 4 height 5
click at [657, 186] on div "Upload lab result PDF (optional, up to five)" at bounding box center [701, 190] width 179 height 8
click at [653, 195] on div "Last Modified [PERSON_NAME][EMAIL_ADDRESS][DOMAIN_NAME] [DATE] 9:42:23 AM EDT U…" at bounding box center [414, 202] width 767 height 33
click at [653, 188] on span "Upload lab result PDF (optional, up to five)" at bounding box center [666, 189] width 96 height 6
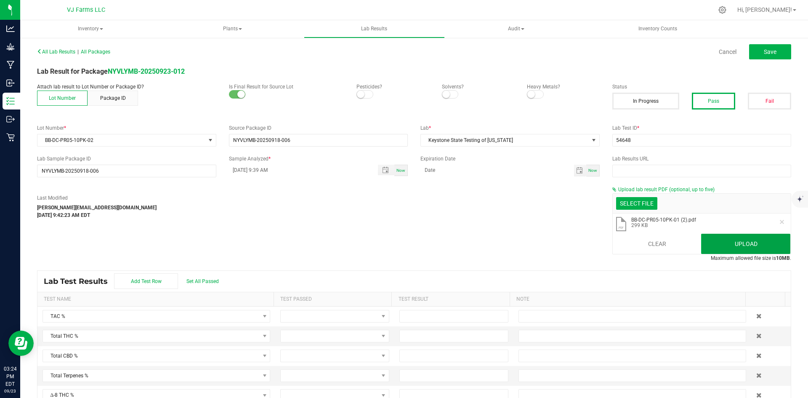
click at [768, 241] on button "Upload" at bounding box center [745, 244] width 89 height 20
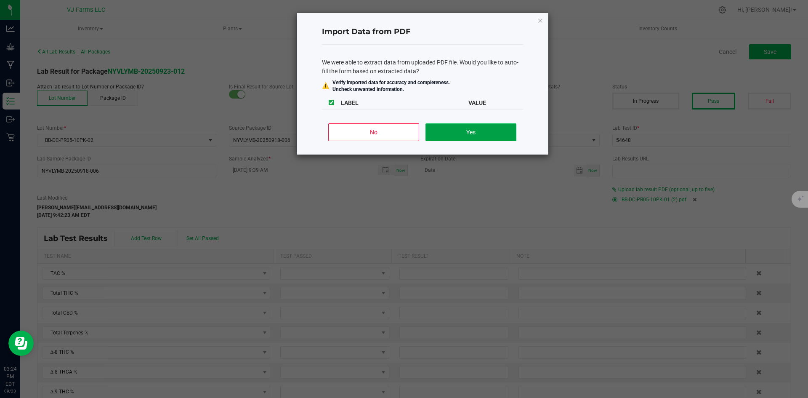
click at [472, 125] on button "Yes" at bounding box center [470, 132] width 90 height 18
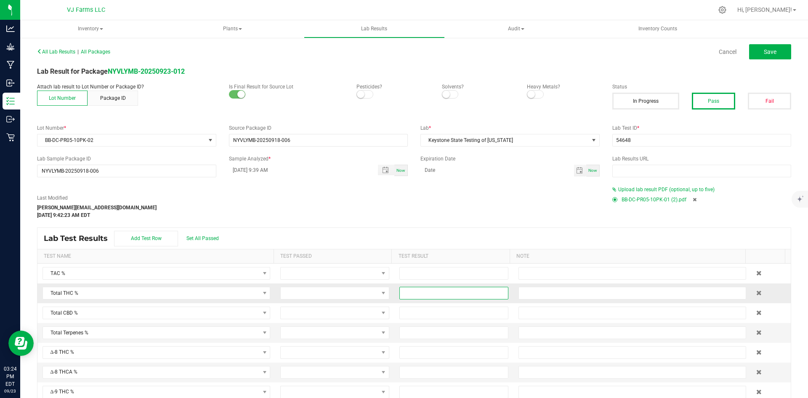
click at [410, 294] on input at bounding box center [454, 293] width 108 height 12
paste input "0.2488"
type input "0.2488"
click at [423, 313] on input at bounding box center [454, 313] width 108 height 12
paste input "0.0017"
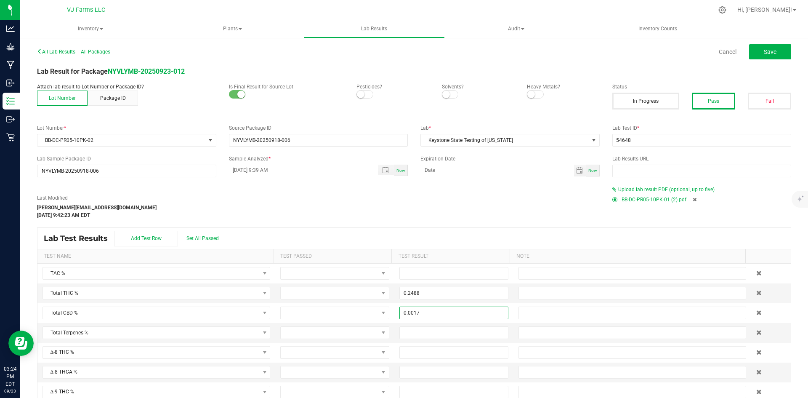
type input "0.0017"
click at [759, 213] on div "Last Modified [PERSON_NAME][EMAIL_ADDRESS][DOMAIN_NAME] [DATE] 9:42:23 AM EDT U…" at bounding box center [414, 202] width 767 height 33
click at [778, 47] on button "Save" at bounding box center [770, 51] width 42 height 15
type input "0.2488"
type input "0.0017"
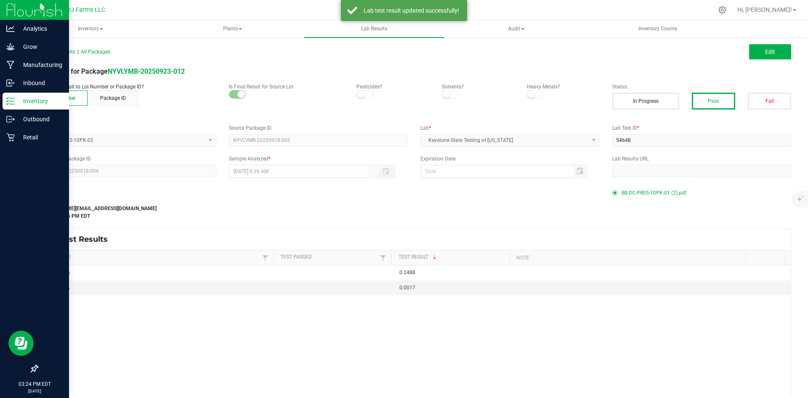
click at [25, 100] on p "Inventory" at bounding box center [40, 101] width 50 height 10
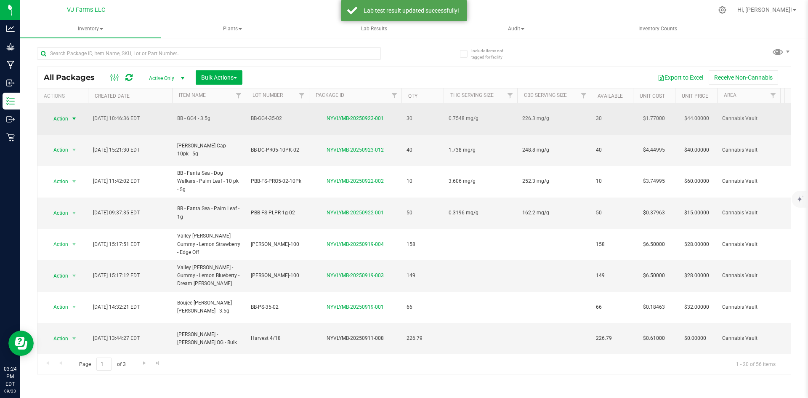
click at [71, 115] on span "select" at bounding box center [74, 118] width 7 height 7
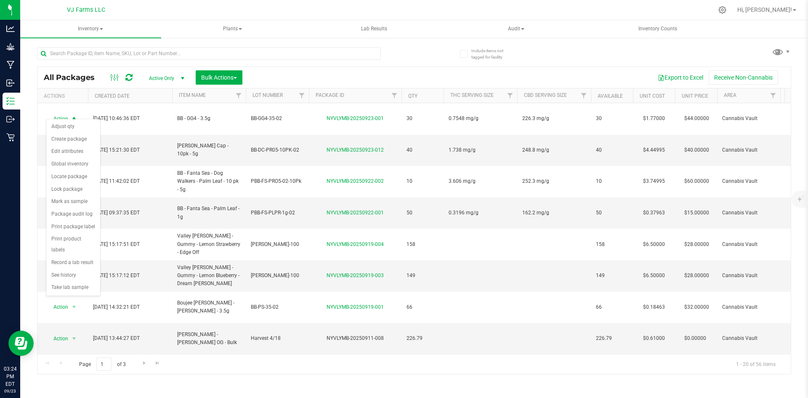
click at [290, 70] on div "Export to Excel Receive Non-Cannabis" at bounding box center [517, 77] width 536 height 14
click at [75, 146] on span "select" at bounding box center [74, 149] width 7 height 7
click at [80, 248] on li "Print package label" at bounding box center [73, 248] width 54 height 13
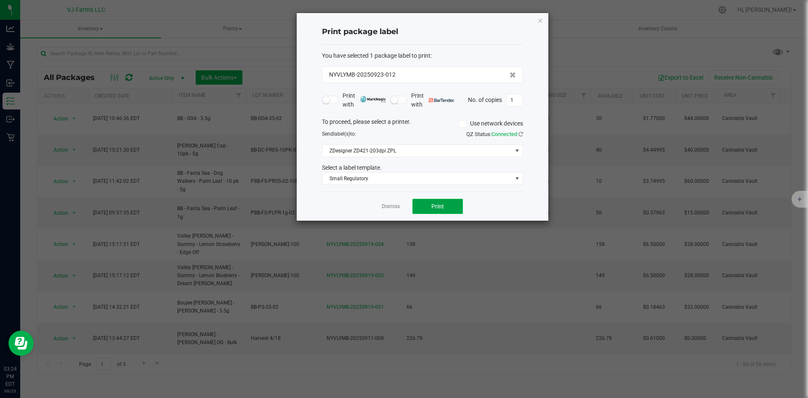
click at [430, 199] on button "Print" at bounding box center [437, 206] width 50 height 15
type input "35"
click at [427, 210] on button "Print" at bounding box center [437, 206] width 50 height 15
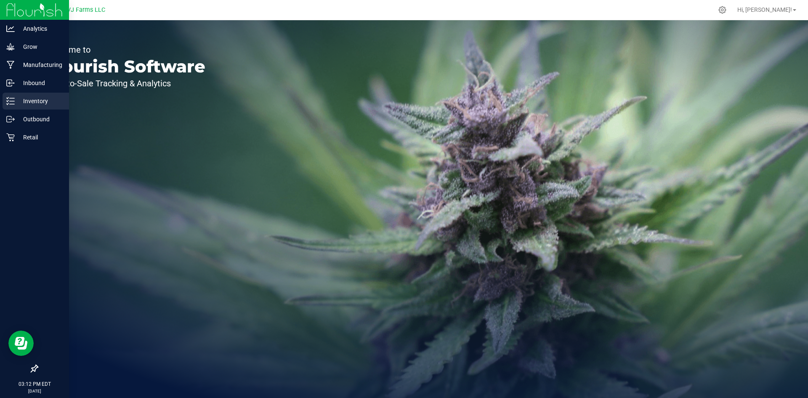
click at [14, 97] on icon at bounding box center [10, 101] width 8 height 8
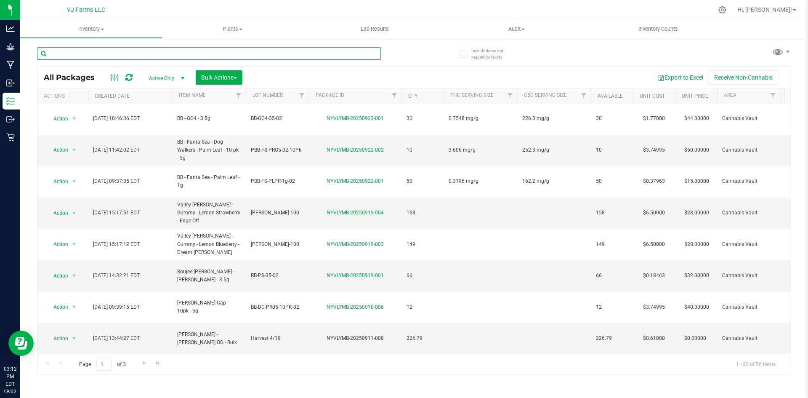
click at [111, 53] on input "text" at bounding box center [209, 53] width 344 height 13
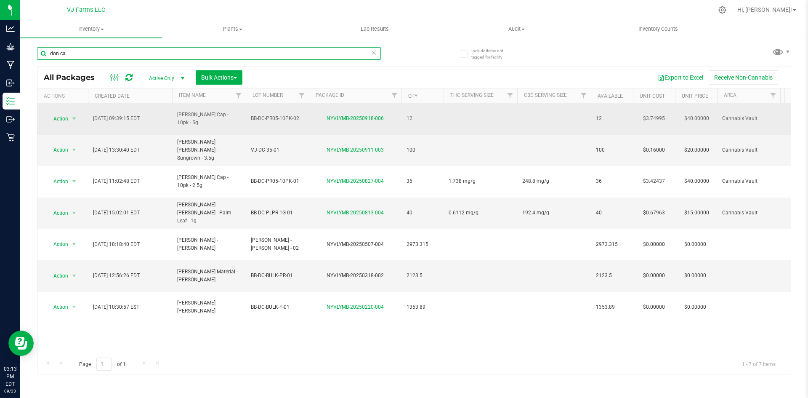
type input "don ca"
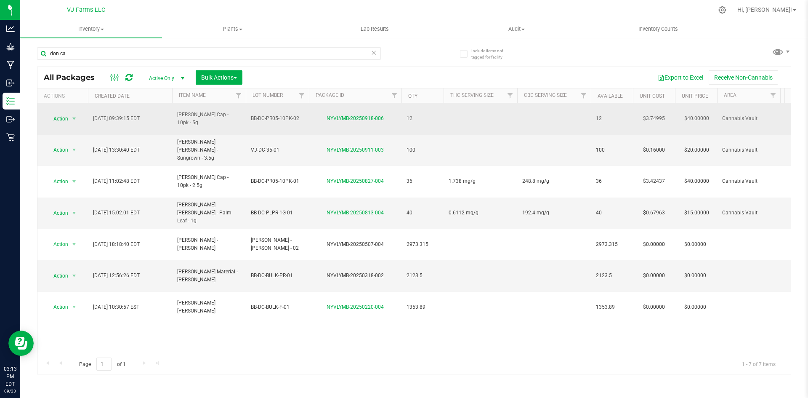
drag, startPoint x: 206, startPoint y: 120, endPoint x: 167, endPoint y: 114, distance: 40.0
click at [217, 111] on span "[PERSON_NAME] Cap - 10pk - 5g" at bounding box center [209, 119] width 64 height 16
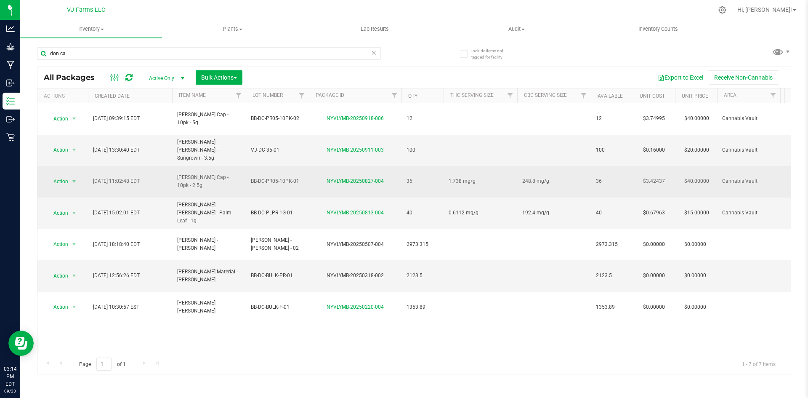
drag, startPoint x: 228, startPoint y: 167, endPoint x: 171, endPoint y: 158, distance: 57.8
click at [478, 177] on span "1.738 mg/g" at bounding box center [481, 181] width 64 height 8
click at [612, 305] on div "Action Action Adjust qty Create package Edit attributes Global inventory Locate…" at bounding box center [413, 228] width 753 height 250
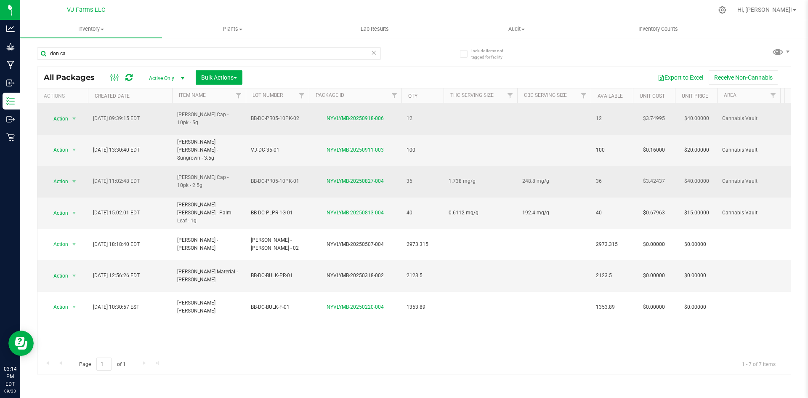
drag, startPoint x: 228, startPoint y: 118, endPoint x: 172, endPoint y: 112, distance: 56.7
copy tr "[PERSON_NAME] Cap - 10pk - 5g"
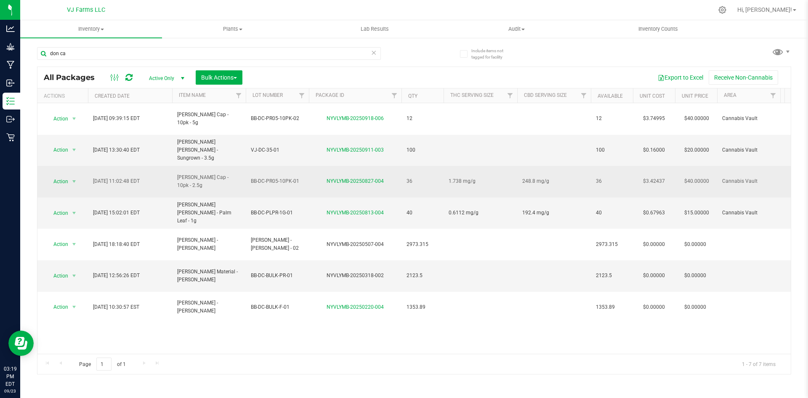
click at [274, 100] on th "Lot Number" at bounding box center [277, 95] width 63 height 15
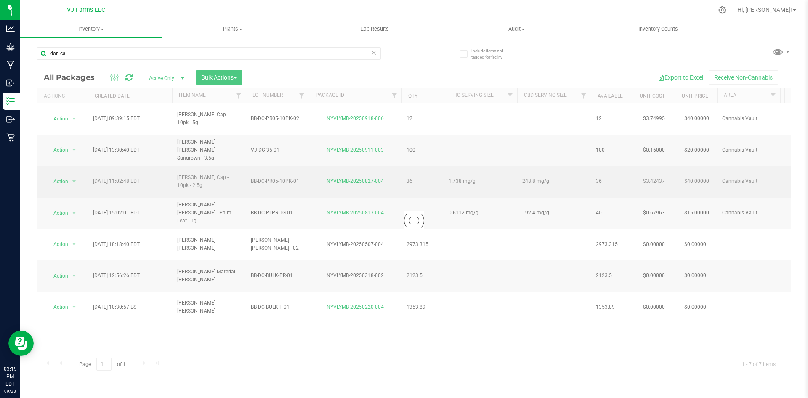
click at [279, 114] on div at bounding box center [413, 220] width 753 height 307
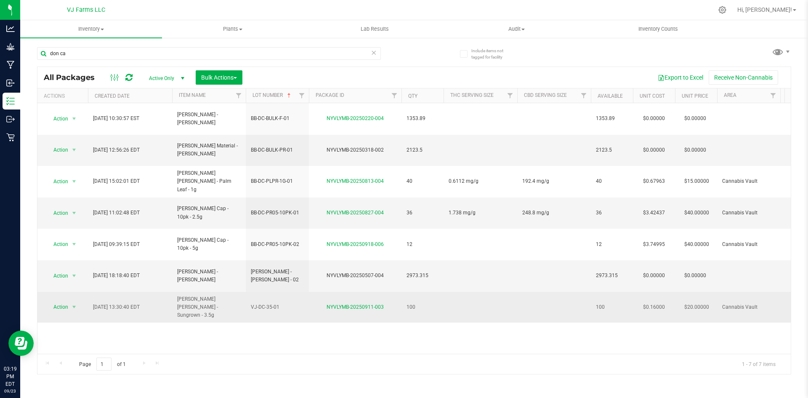
click at [286, 292] on td "VJ-DC-35-01" at bounding box center [277, 307] width 63 height 31
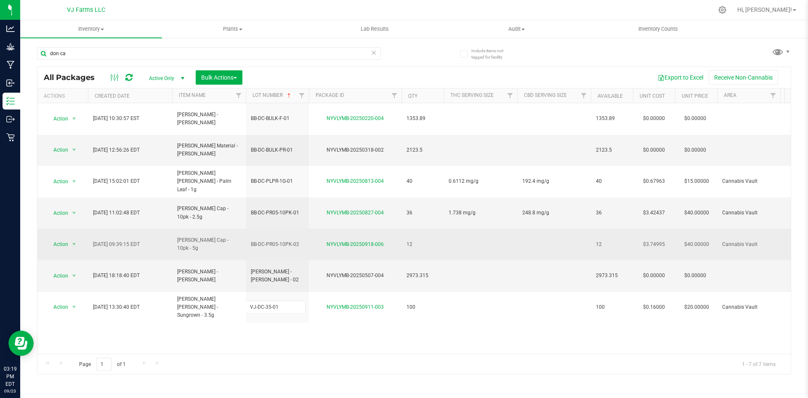
click at [296, 228] on td "BB-DC-PR05-10PK-02" at bounding box center [277, 244] width 63 height 32
drag, startPoint x: 302, startPoint y: 208, endPoint x: 218, endPoint y: 207, distance: 84.2
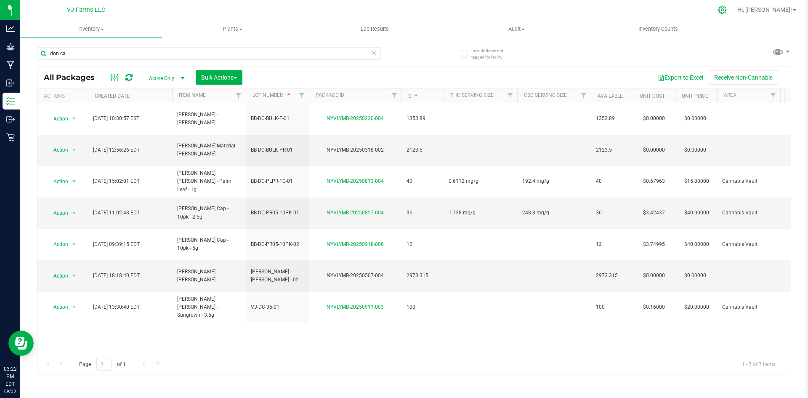
click at [727, 10] on icon at bounding box center [722, 9] width 9 height 9
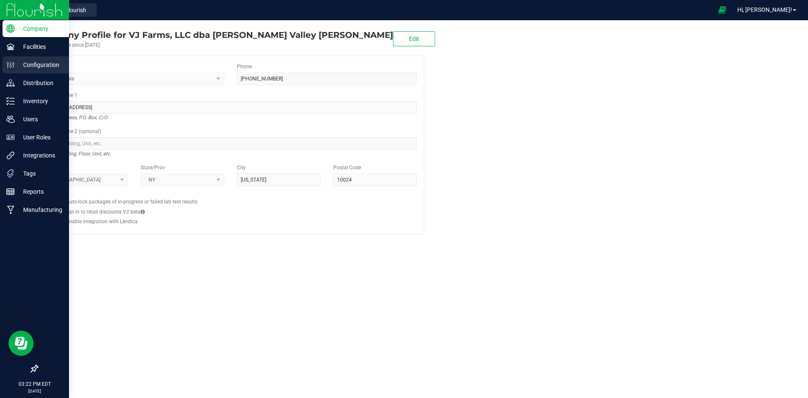
click at [45, 63] on p "Configuration" at bounding box center [40, 65] width 50 height 10
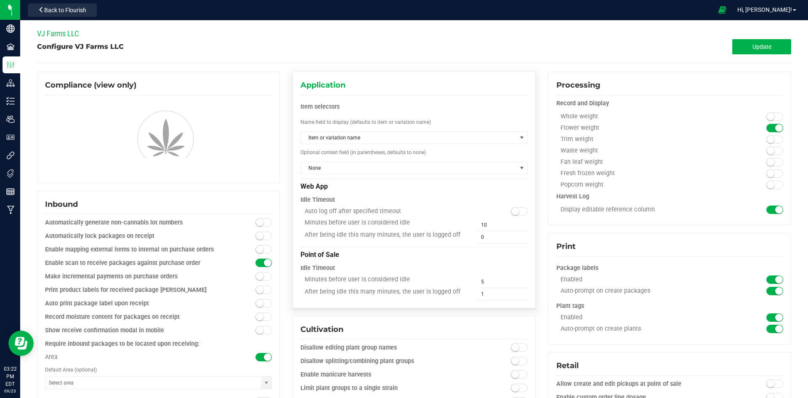
type input "Cannabis Vault"
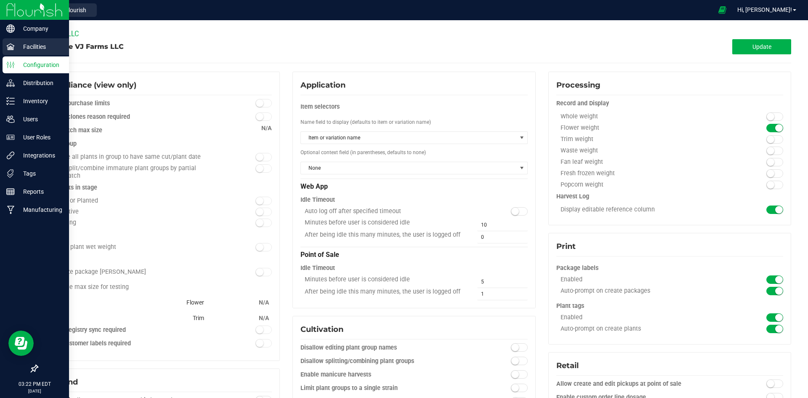
drag, startPoint x: 45, startPoint y: 42, endPoint x: 40, endPoint y: 53, distance: 11.7
click at [46, 42] on p "Facilities" at bounding box center [40, 47] width 50 height 10
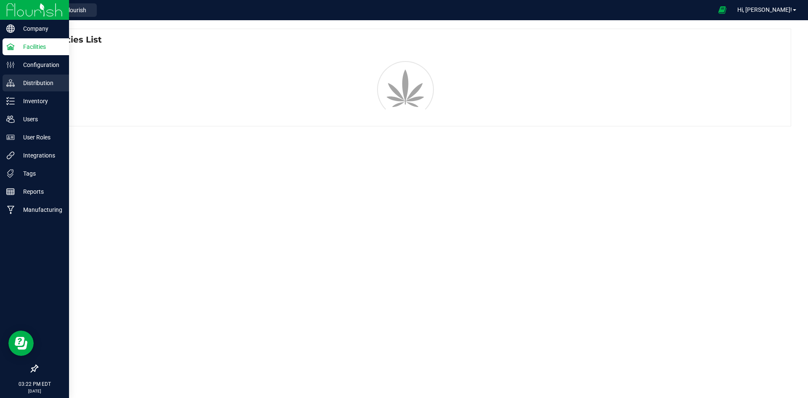
click at [31, 82] on p "Distribution" at bounding box center [40, 83] width 50 height 10
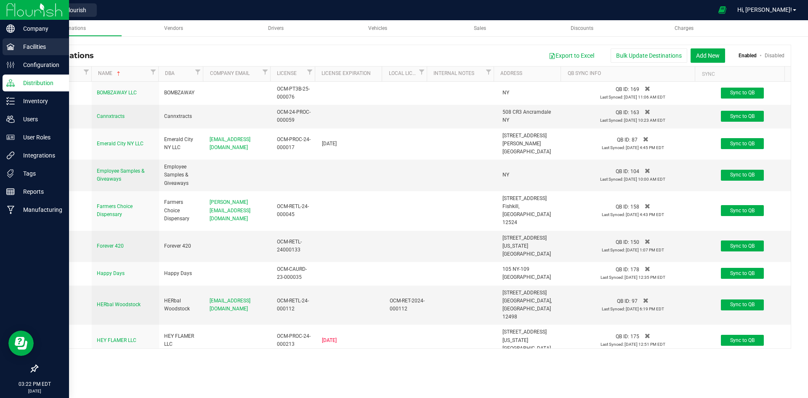
click at [25, 56] on link "Facilities" at bounding box center [34, 47] width 69 height 18
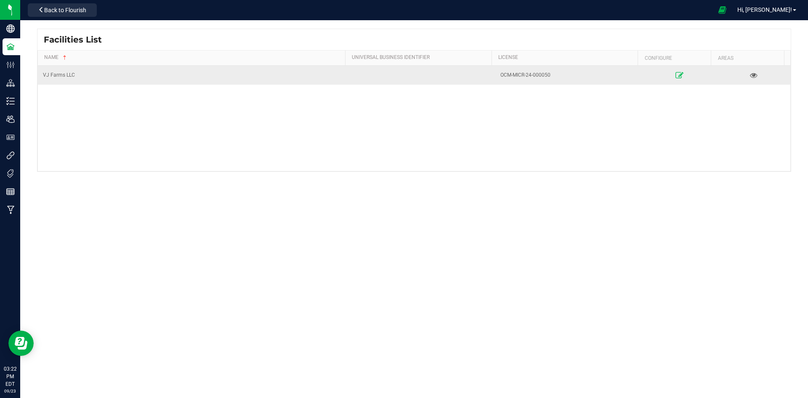
click at [672, 71] on link at bounding box center [680, 74] width 70 height 13
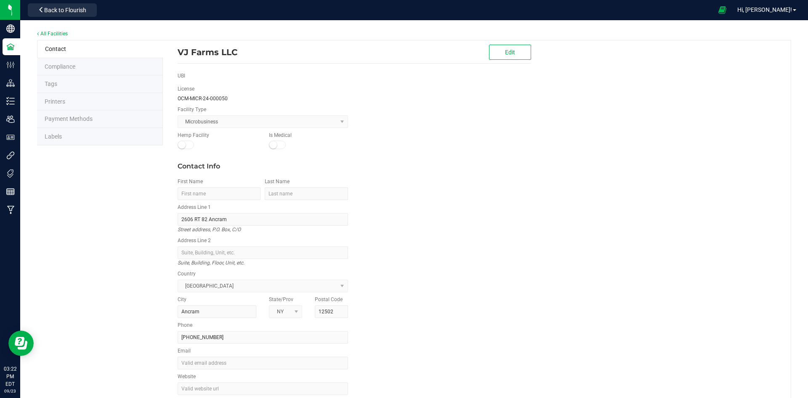
click at [84, 140] on li "Labels" at bounding box center [100, 137] width 126 height 18
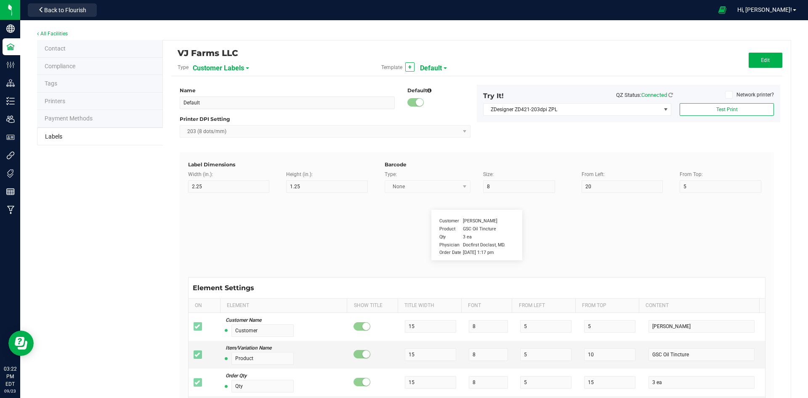
click at [238, 65] on span "Customer Labels" at bounding box center [218, 68] width 51 height 14
click at [226, 122] on li "Package Labels" at bounding box center [233, 117] width 83 height 15
type input "Small Regulatory"
type input "1.2"
type input "0.85"
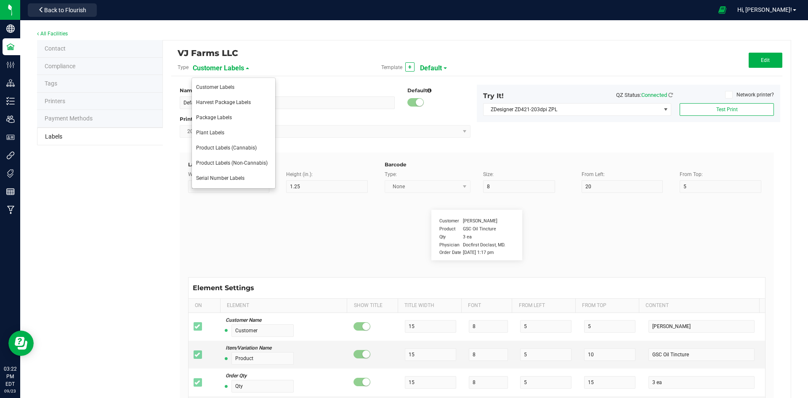
type input "6"
type input "2"
type input "19"
type input "1"
type input "6"
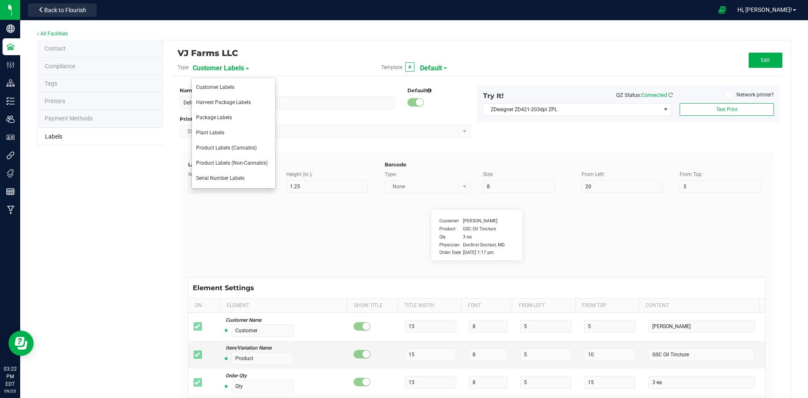
type input "4"
type input "4.5"
type input "BBB-DDC-PR00-10PK-0000"
type input "Exp/Use By"
type input "13"
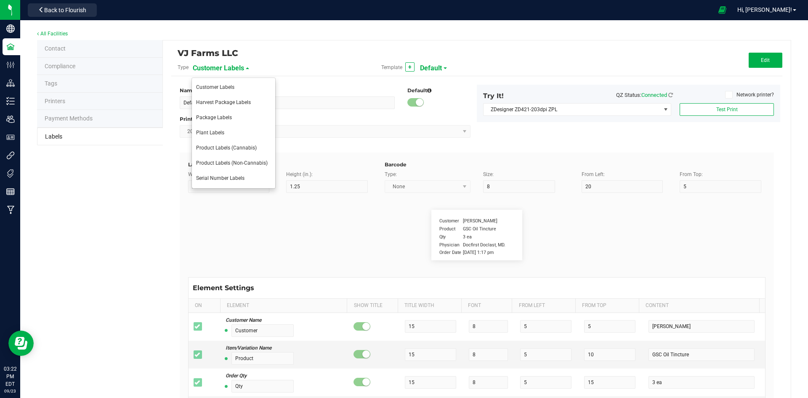
type input "6"
type input "13.5"
type input "4/20/2023"
type input "THC %"
type input "7"
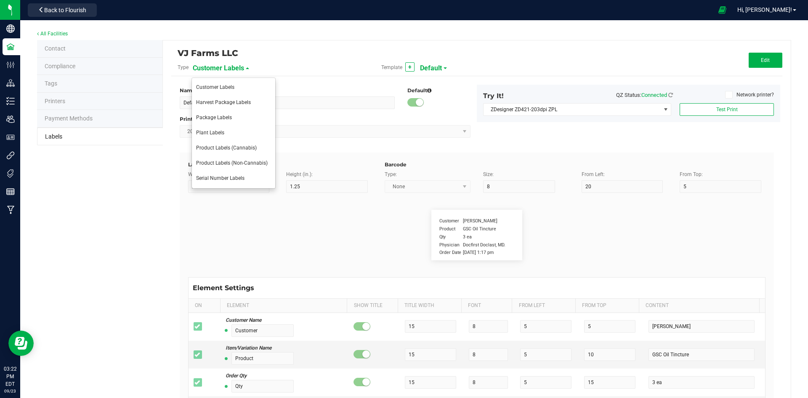
type input "6"
type input "7.5"
type input "28.03"
type input "CBD %"
type input "7"
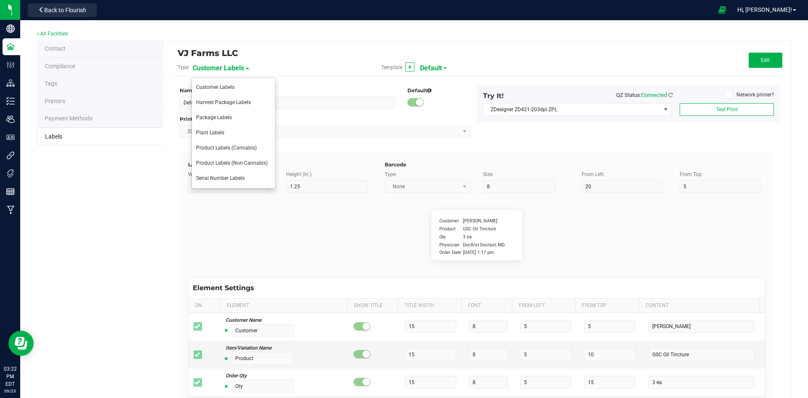
type input "6"
type input "10.5"
type input "27.43"
type input "Serving Size"
type input "11"
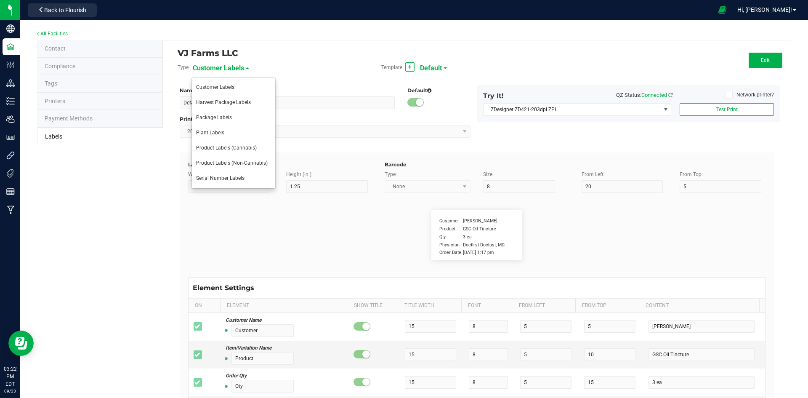
type input "6"
type input "19"
type input "7.5"
type input "0000 mg/pk"
type input "Ref Field 2"
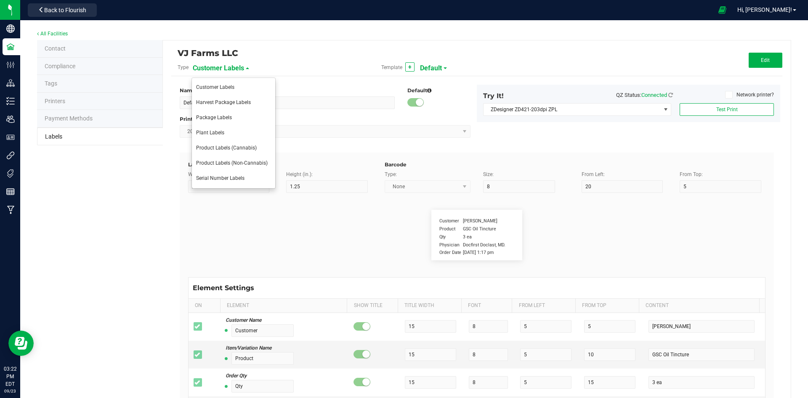
type input "25"
type input "6"
type input "19"
type input "10.5"
type input "0000 mg/pk"
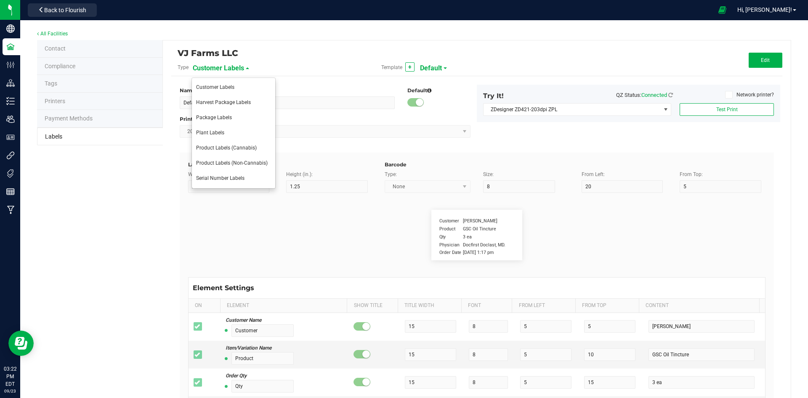
type input "Package ID"
type input "25"
type input "10"
type input "5"
type input "CADMODS-20230420-096"
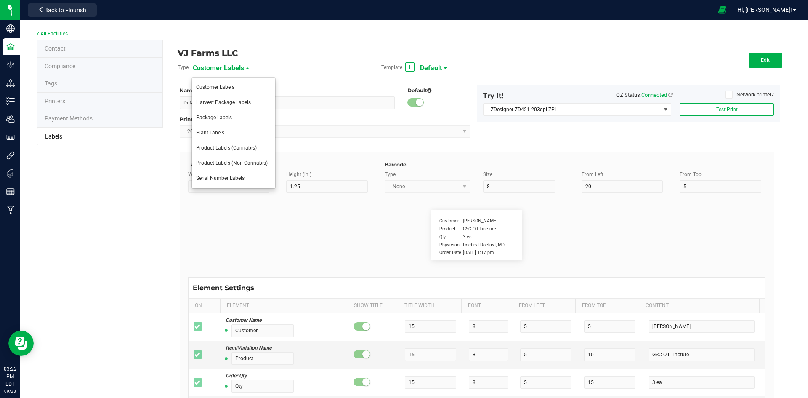
type input "SKU Name"
type input "25"
type input "10"
type input "Gelato Pen"
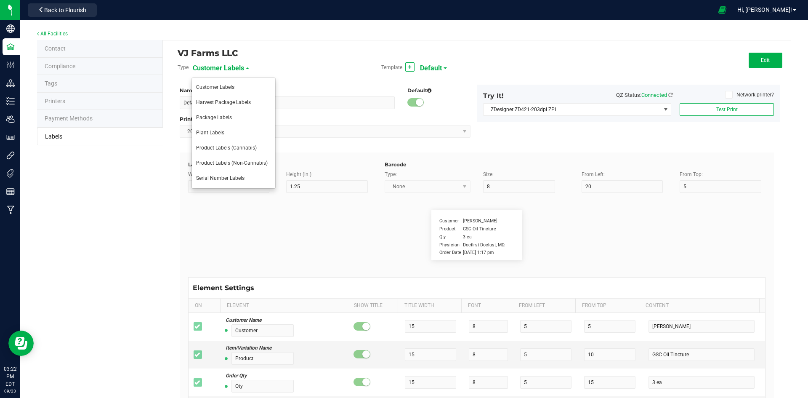
type input "Strain"
type input "25"
type input "10"
type input "15"
type input "Gelato"
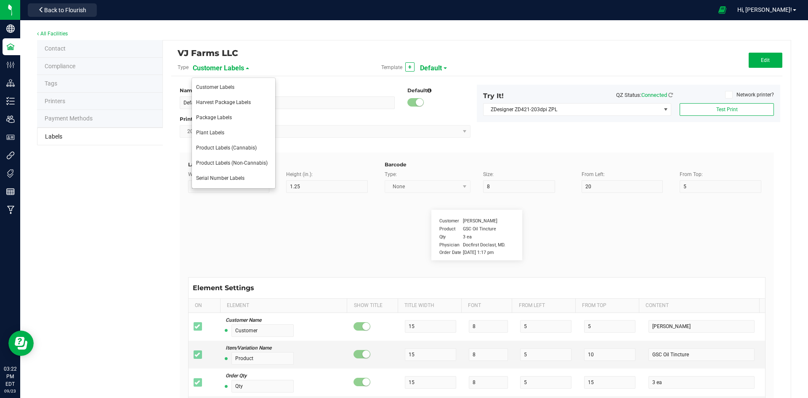
type input "Size"
type input "25"
type input "10"
type input "20"
type input "44 ea"
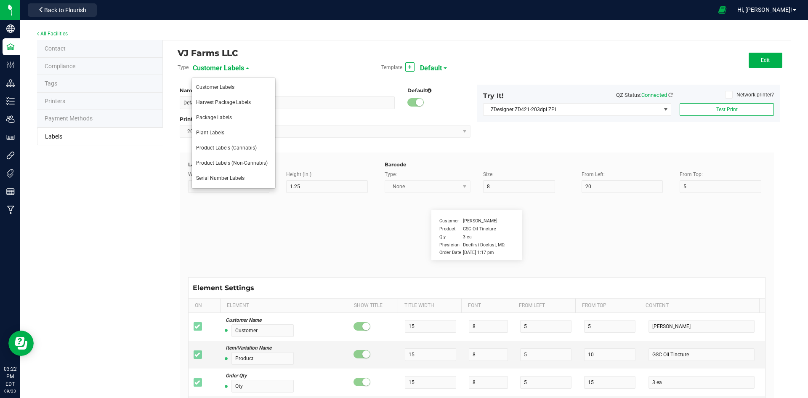
type input "Package Date"
type input "25"
type input "10"
type input "25"
type input "4/20/2023 10:14pm"
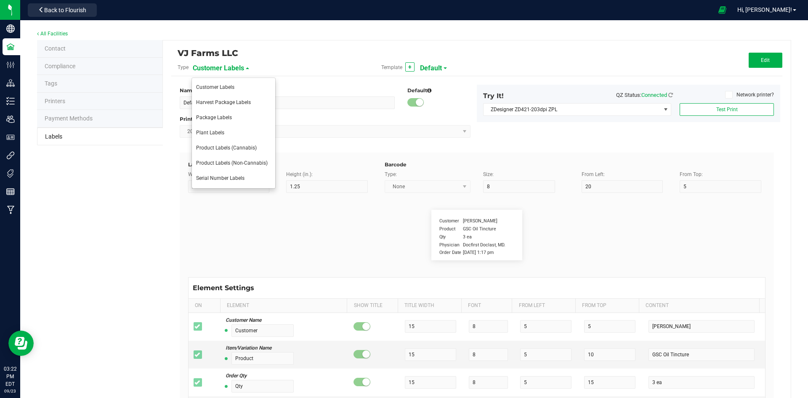
type input "SKU"
type input "25"
type input "10"
type input "42P017"
type input "Ref Field 3"
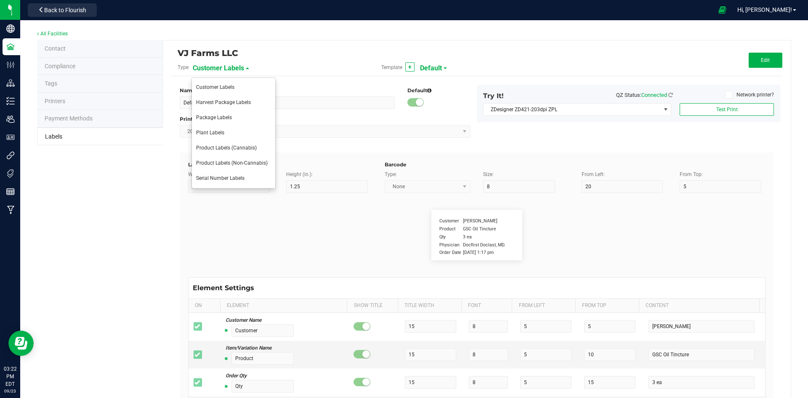
type input "25"
type input "10"
type input "35"
type input "Ref Field 3 Value"
type input "Item Ref Field 1"
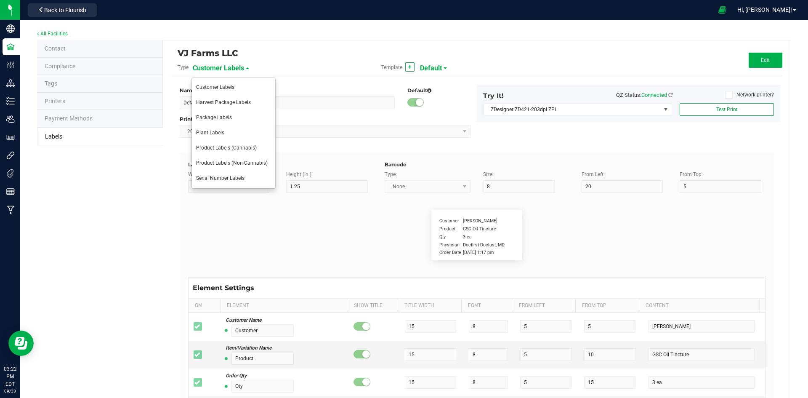
type input "25"
type input "10"
type input "35"
type input "Item Ref Field 1 Value"
type input "Item Ref Field 2"
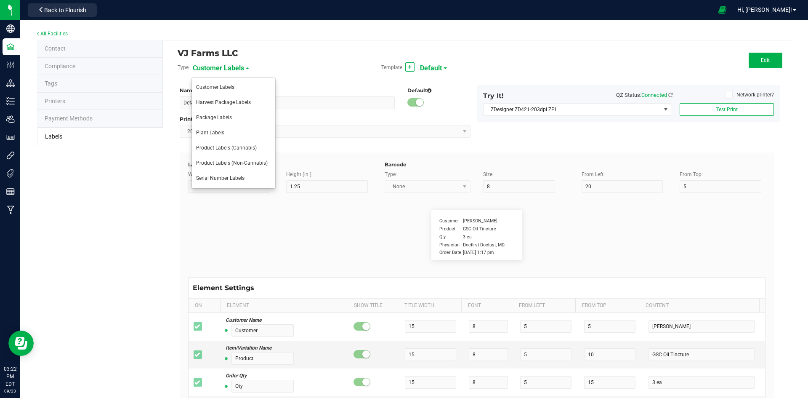
type input "25"
type input "10"
type input "35"
type input "Item Ref Field 2 Value"
type input "Item Ref Field 3"
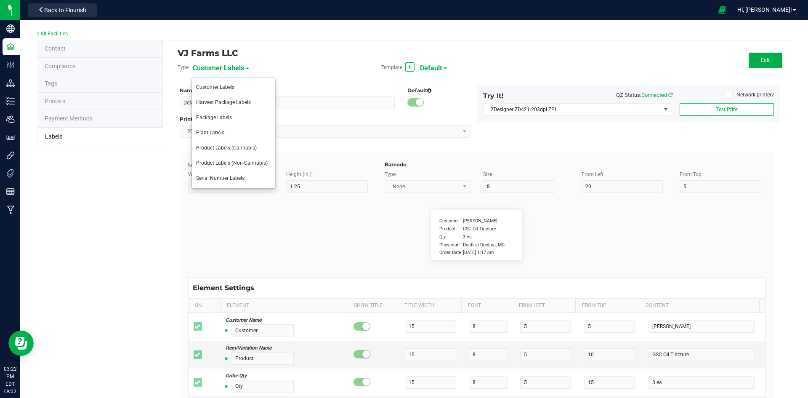
type input "25"
type input "10"
type input "35"
type input "Item Ref Field 3 Value"
type input "Item Ref Field 4"
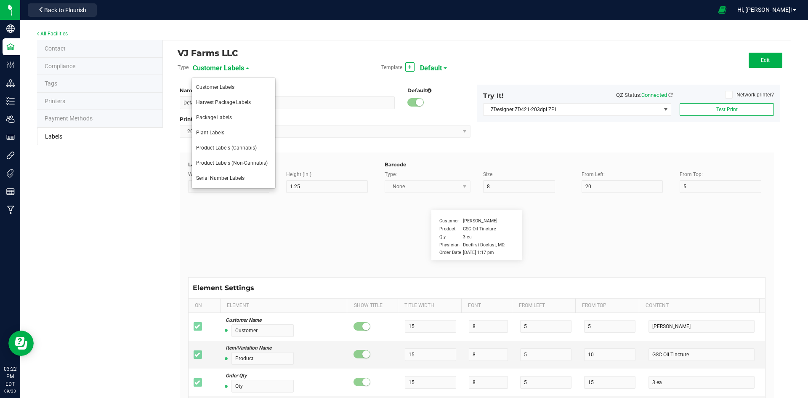
type input "25"
type input "10"
type input "35"
type input "Item Ref Field 4 Value"
type input "Item Ref Field 5"
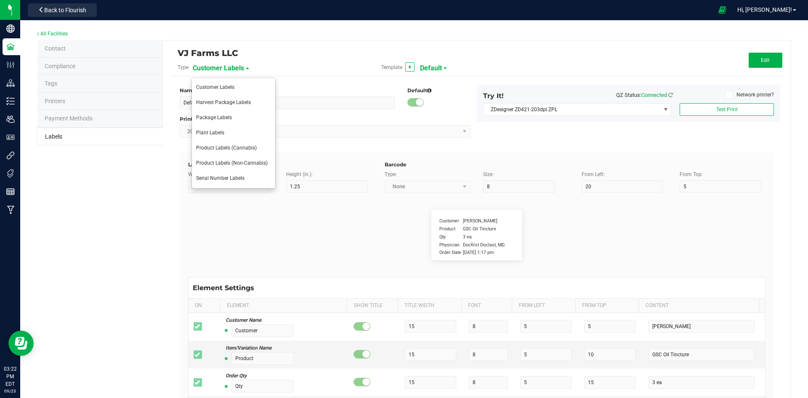
type input "25"
type input "10"
type input "35"
type input "Item Ref Field 5 Value"
type input "NDC Number"
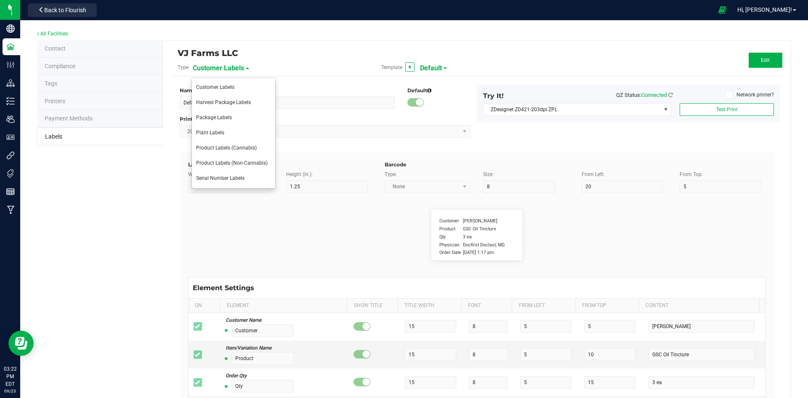
type input "25"
type input "10"
type input "35"
type input "0777-3105-02"
type input "Number of Servings"
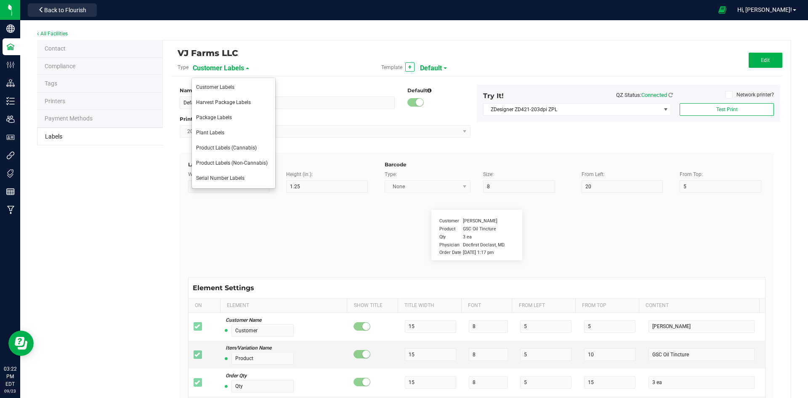
type input "25"
type input "10"
type input "35"
type input "4 servings/item"
type input "Serving Size"
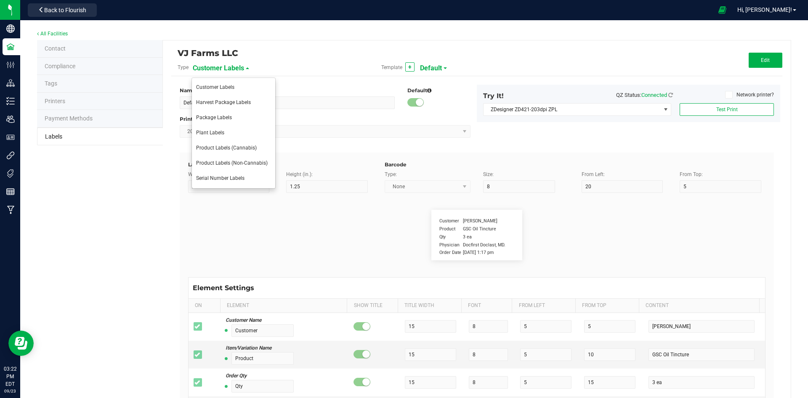
type input "25"
type input "10"
type input "35"
type input "1 cup"
type input "Serving Size (Grams)"
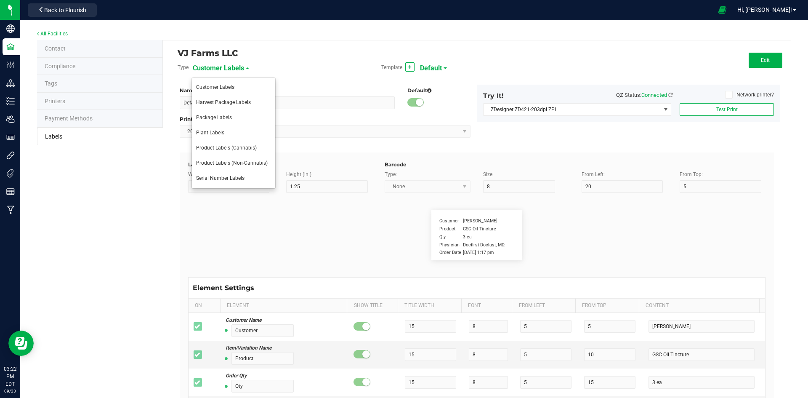
type input "25"
type input "10"
type input "35"
type input "4 g"
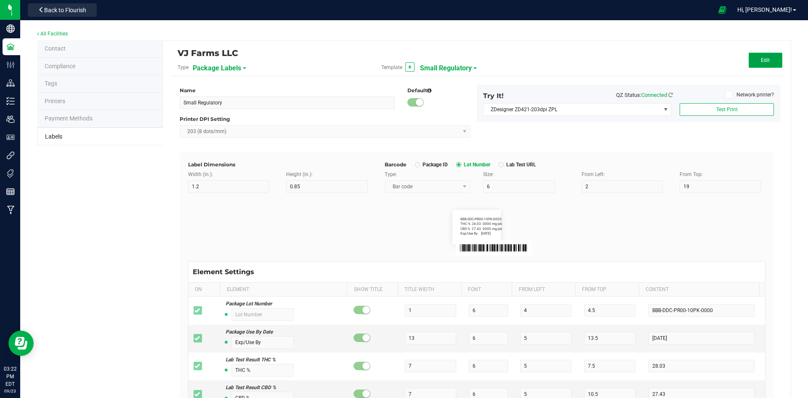
click at [749, 60] on button "Edit" at bounding box center [766, 60] width 34 height 15
click at [605, 188] on input "2" at bounding box center [622, 186] width 82 height 13
type input "4"
click at [616, 234] on flourish-label-viewer "BBB-DDC-PR00-10PK-0000 Exp/Use By 4/20/2023 THC % 28.03 CBD % 27.43 0000 mg/pk …" at bounding box center [476, 227] width 577 height 35
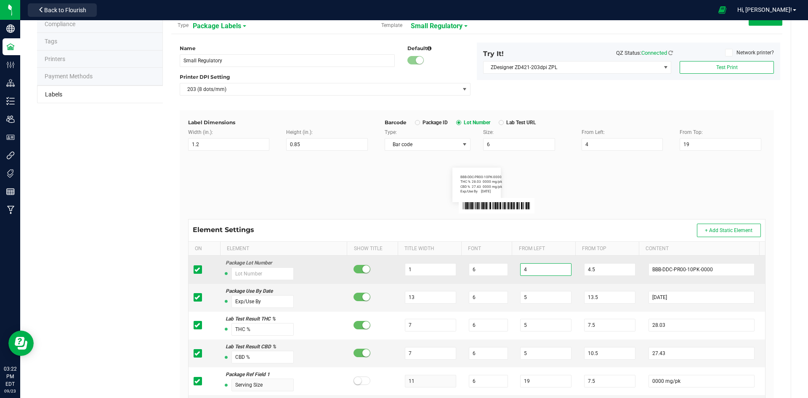
click at [547, 267] on input "4" at bounding box center [545, 269] width 51 height 13
type input "5"
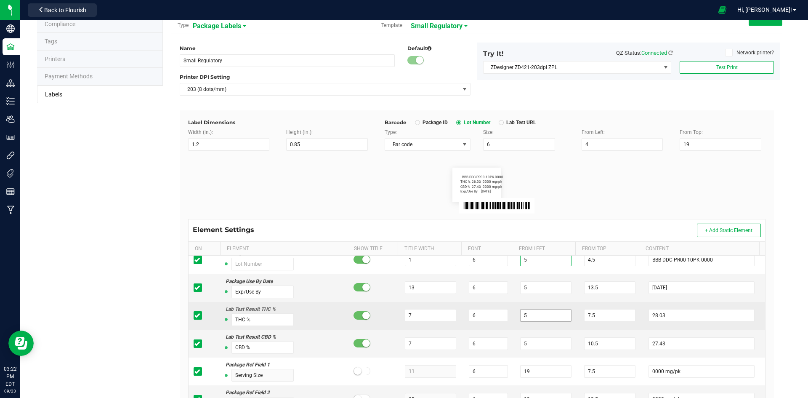
scroll to position [0, 0]
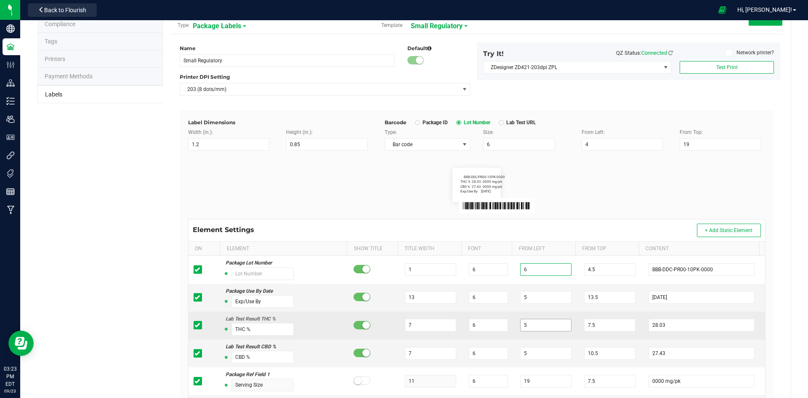
type input "6"
click at [536, 323] on input "5" at bounding box center [545, 325] width 51 height 13
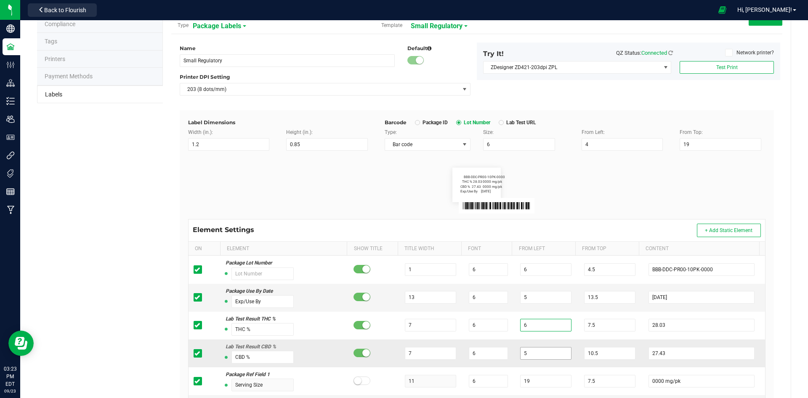
type input "6"
click at [539, 356] on input "5" at bounding box center [545, 353] width 51 height 13
type input "6"
click at [541, 295] on input "5" at bounding box center [545, 297] width 51 height 13
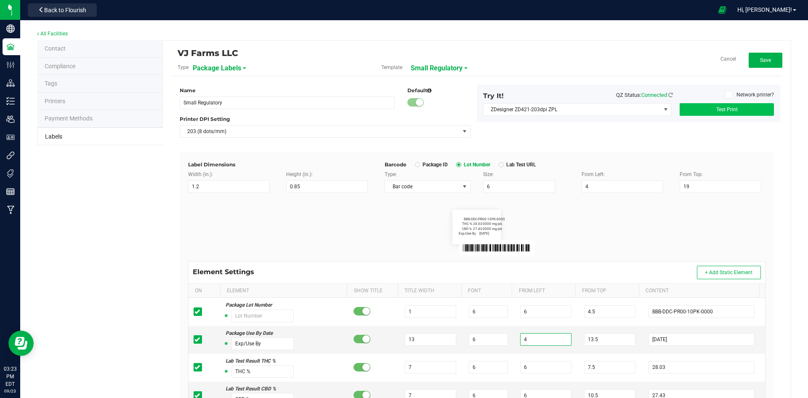
type input "4"
click at [733, 111] on button "Test Print" at bounding box center [727, 109] width 94 height 13
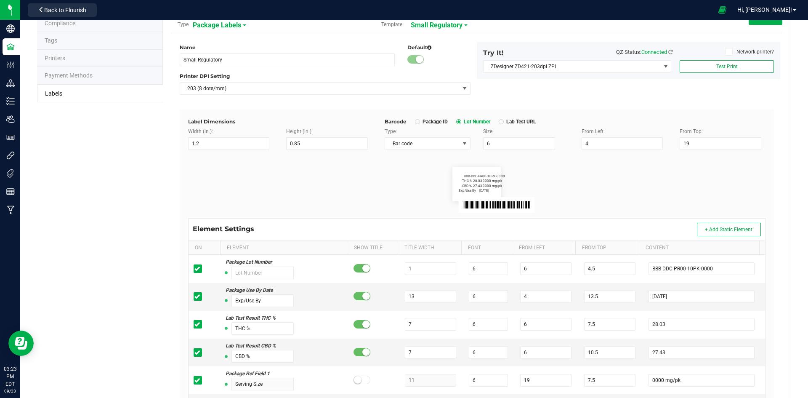
scroll to position [84, 0]
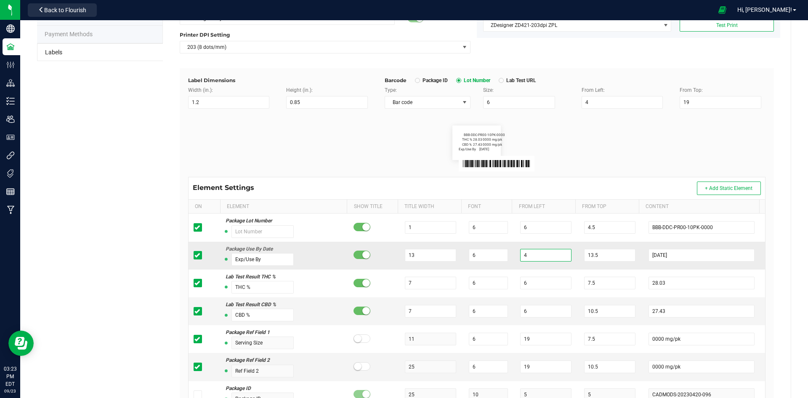
click at [535, 258] on input "4" at bounding box center [545, 255] width 51 height 13
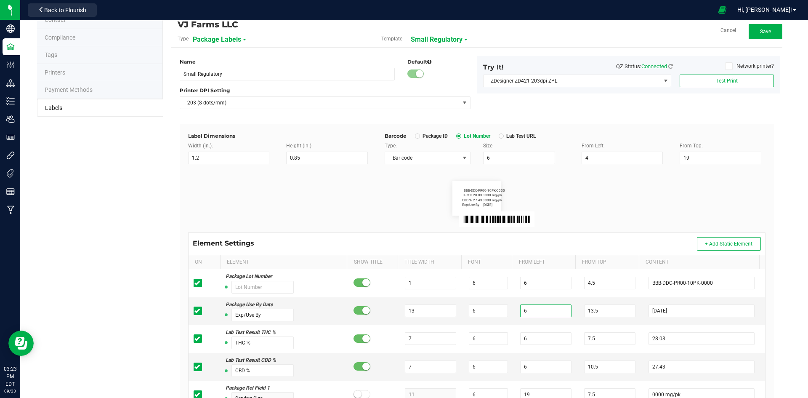
scroll to position [0, 0]
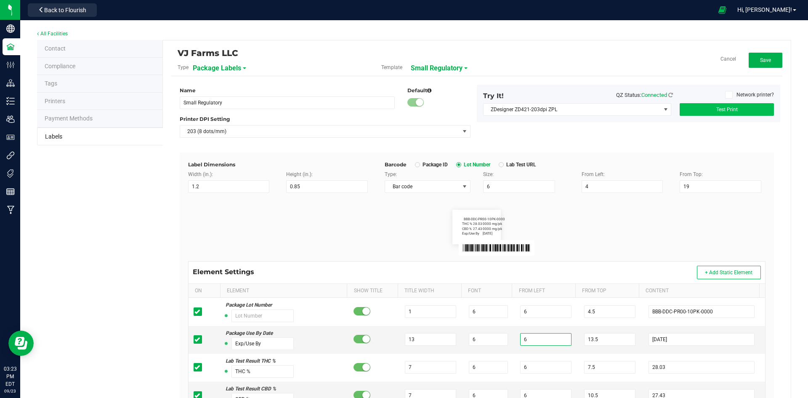
type input "6"
click at [724, 111] on span "Test Print" at bounding box center [726, 109] width 21 height 6
click at [760, 60] on span "Save" at bounding box center [765, 60] width 11 height 6
